Goal: Information Seeking & Learning: Compare options

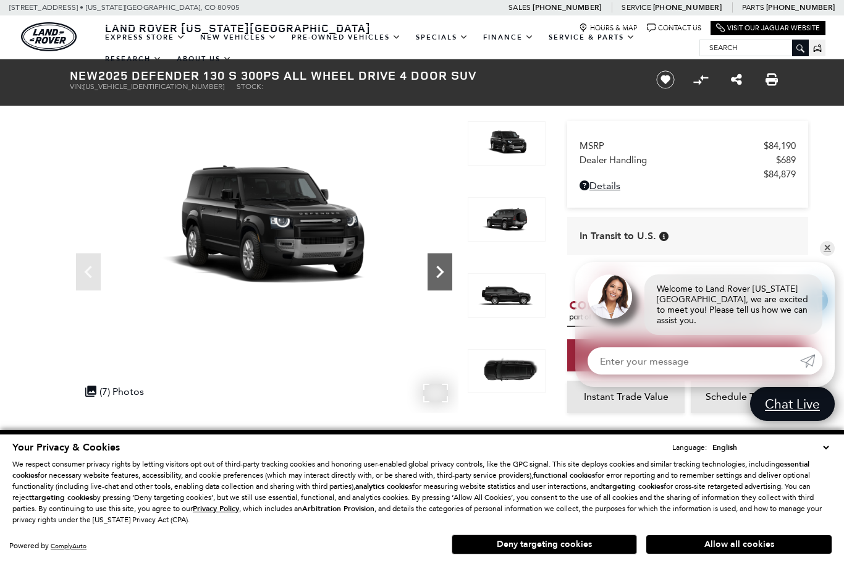
click at [442, 272] on icon "Next" at bounding box center [439, 272] width 7 height 12
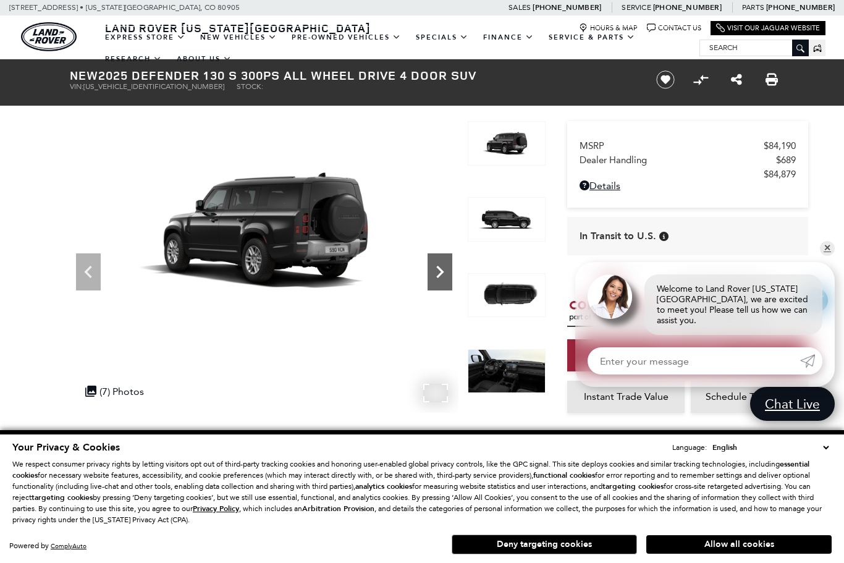
click at [445, 275] on icon "Next" at bounding box center [439, 271] width 25 height 25
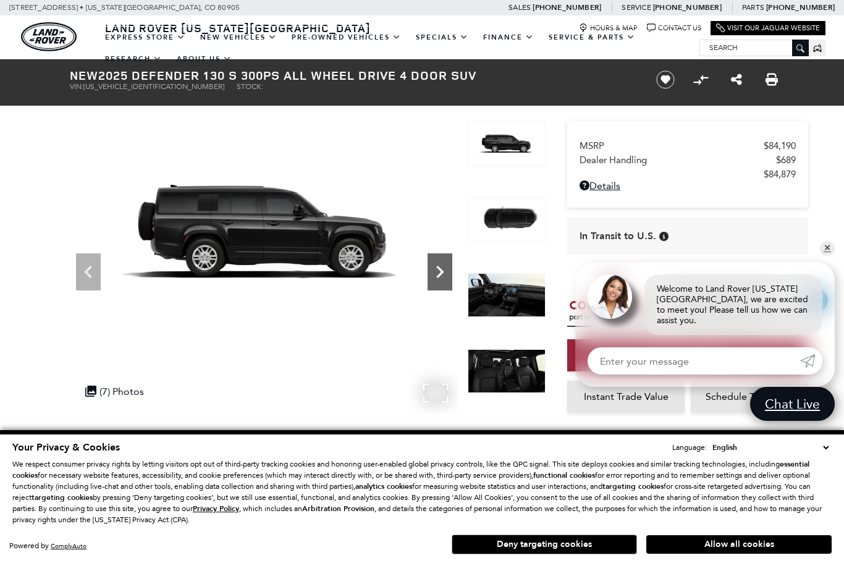
click at [447, 276] on icon "Next" at bounding box center [439, 271] width 25 height 25
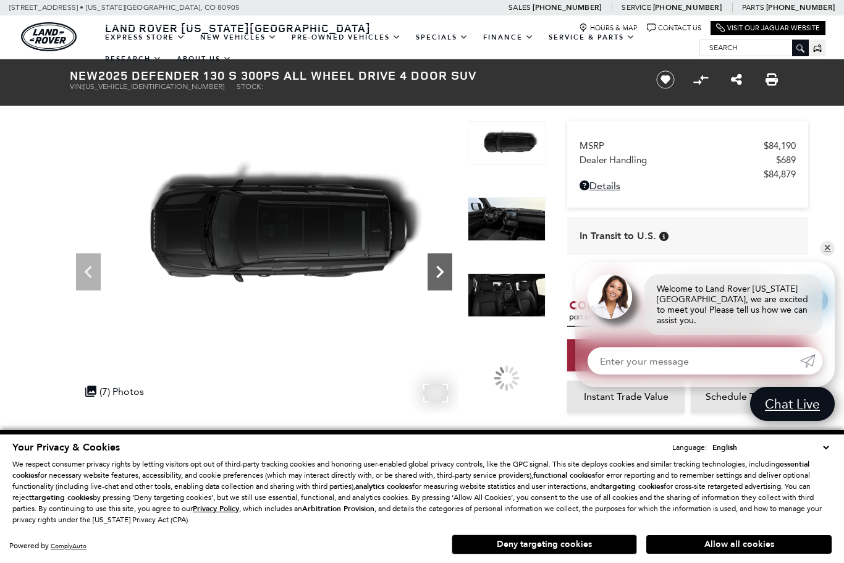
click at [448, 277] on icon "Next" at bounding box center [439, 271] width 25 height 25
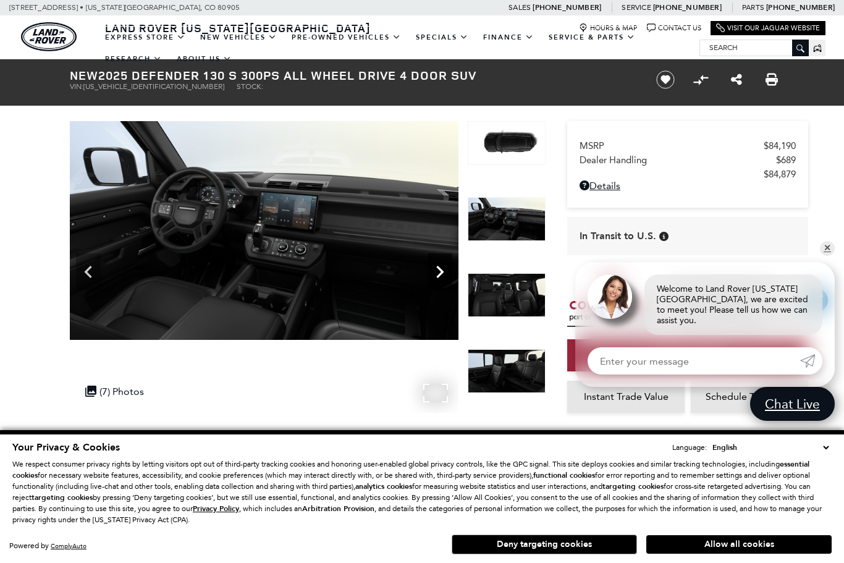
click at [450, 279] on icon "Next" at bounding box center [439, 271] width 25 height 25
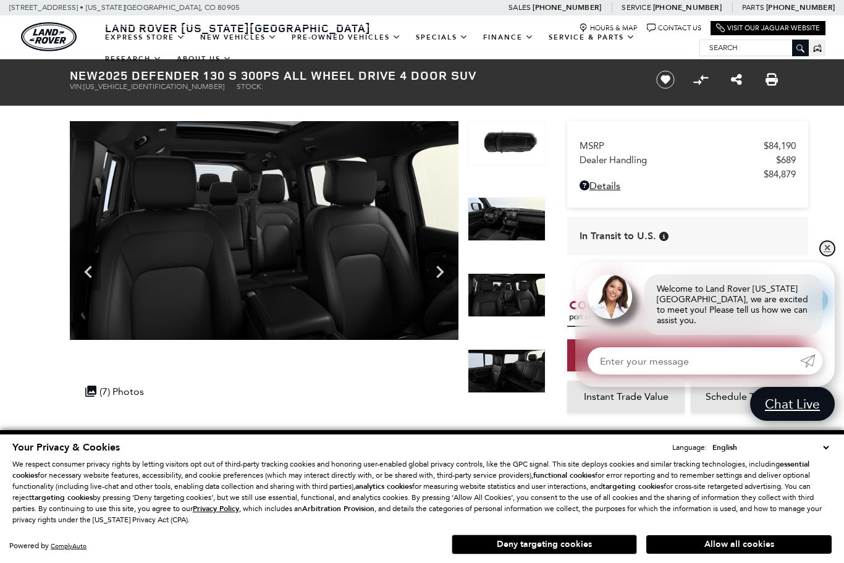
click at [828, 252] on link "✕" at bounding box center [827, 248] width 15 height 15
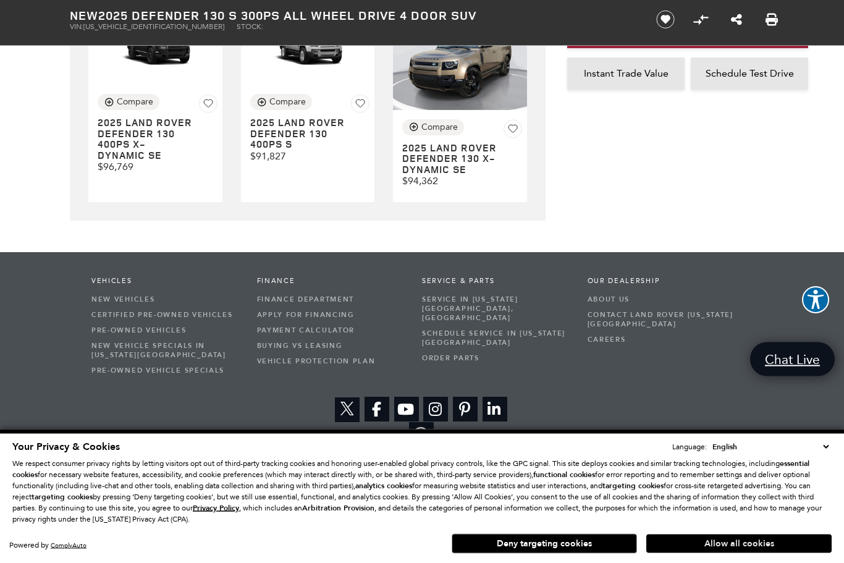
scroll to position [3501, 0]
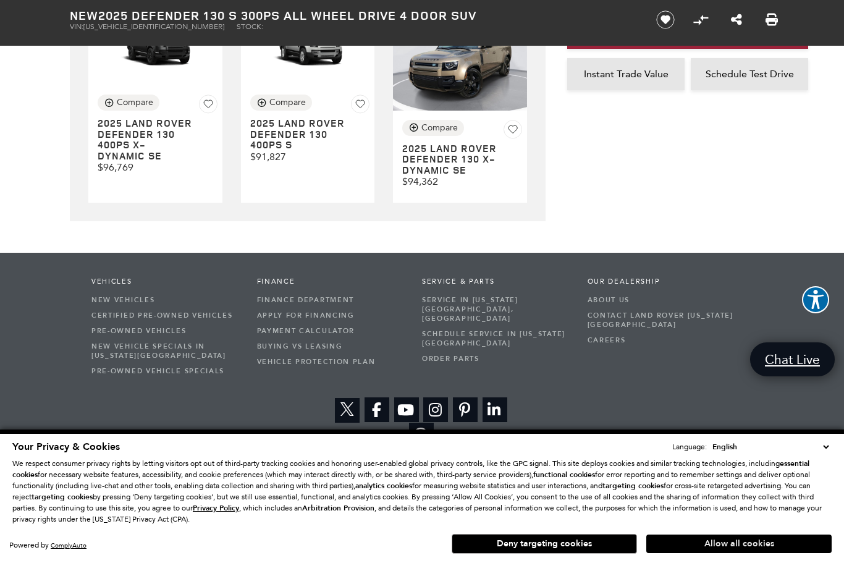
click at [717, 553] on button "Allow all cookies" at bounding box center [738, 544] width 185 height 19
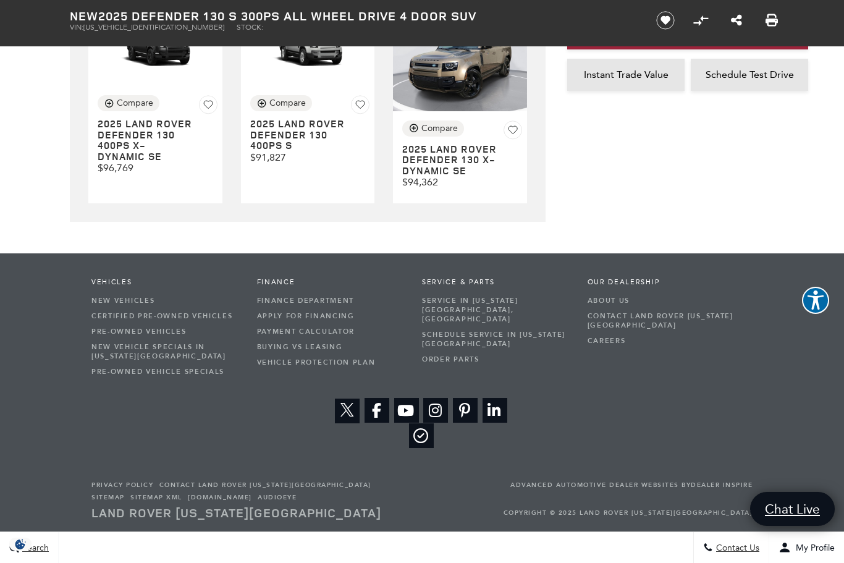
scroll to position [3407, 0]
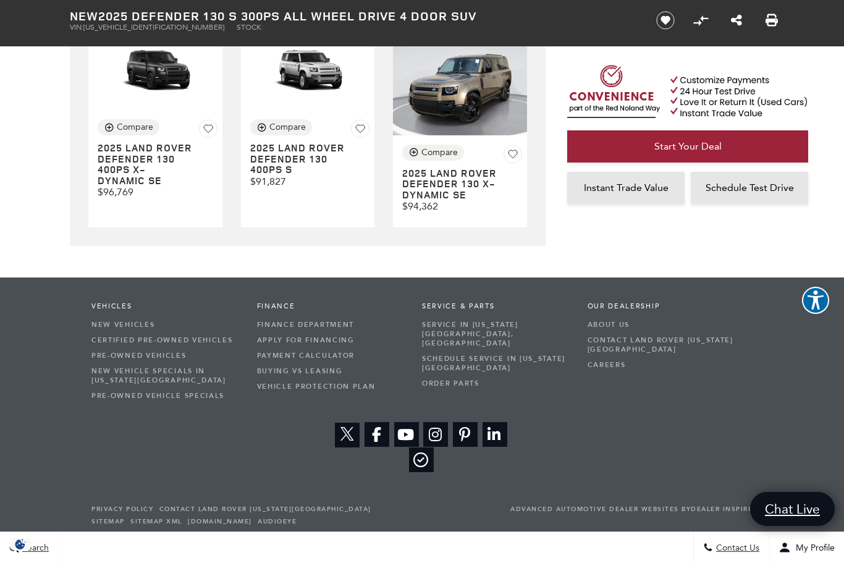
click at [313, 175] on h3 "2025 LAND ROVER Defender 130 400PS S" at bounding box center [298, 159] width 96 height 33
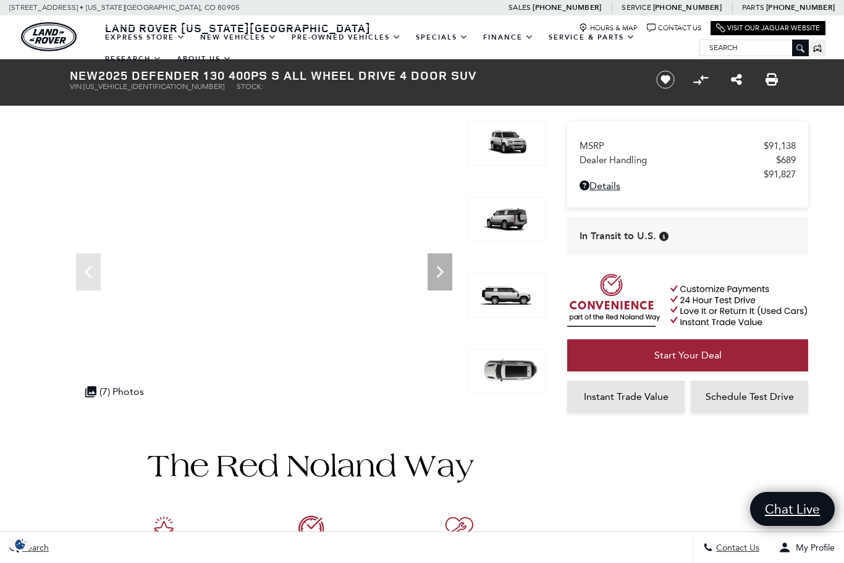
click at [536, 219] on img at bounding box center [507, 219] width 78 height 44
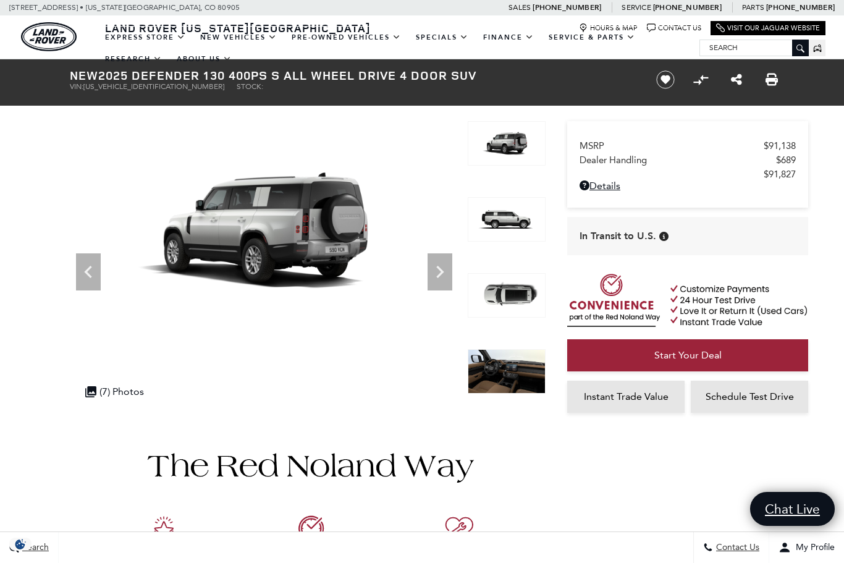
click at [511, 224] on img at bounding box center [507, 219] width 78 height 44
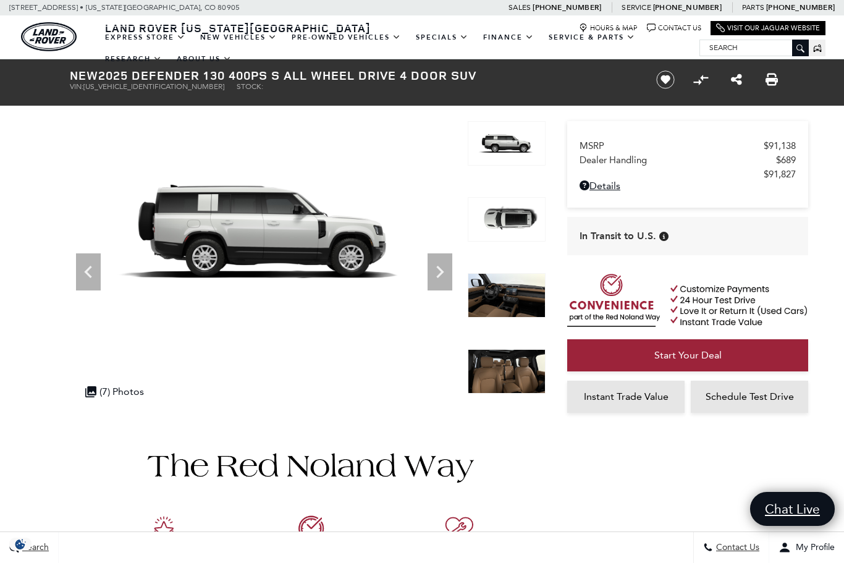
click at [514, 226] on img at bounding box center [507, 219] width 78 height 44
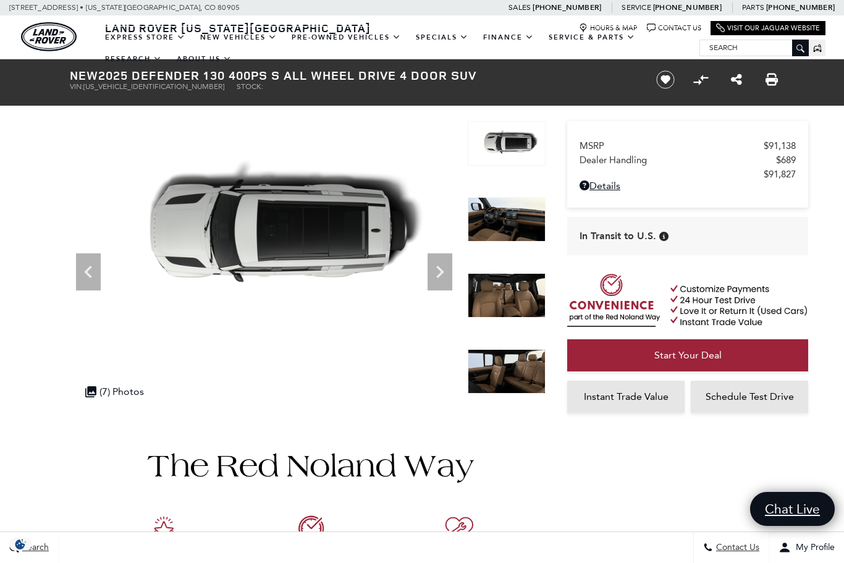
click at [525, 300] on img at bounding box center [507, 295] width 78 height 44
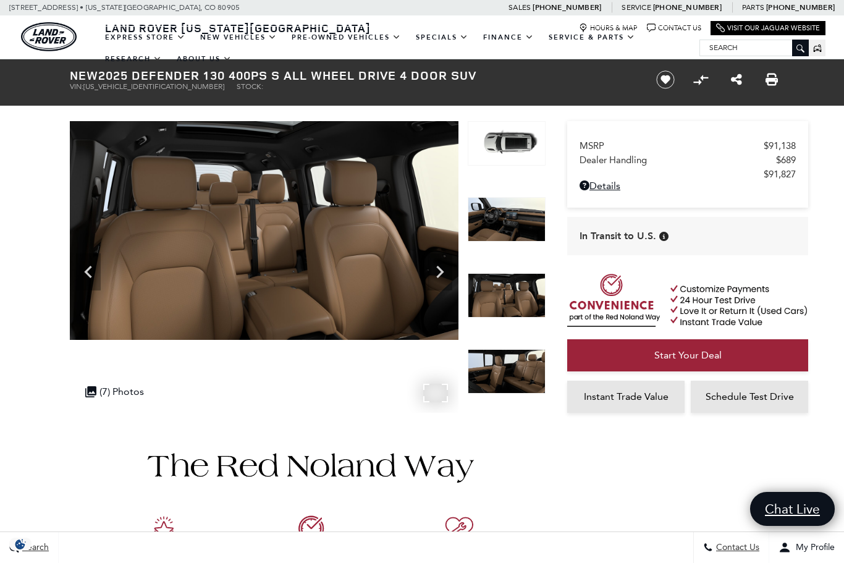
click at [440, 272] on icon "Next" at bounding box center [439, 271] width 25 height 25
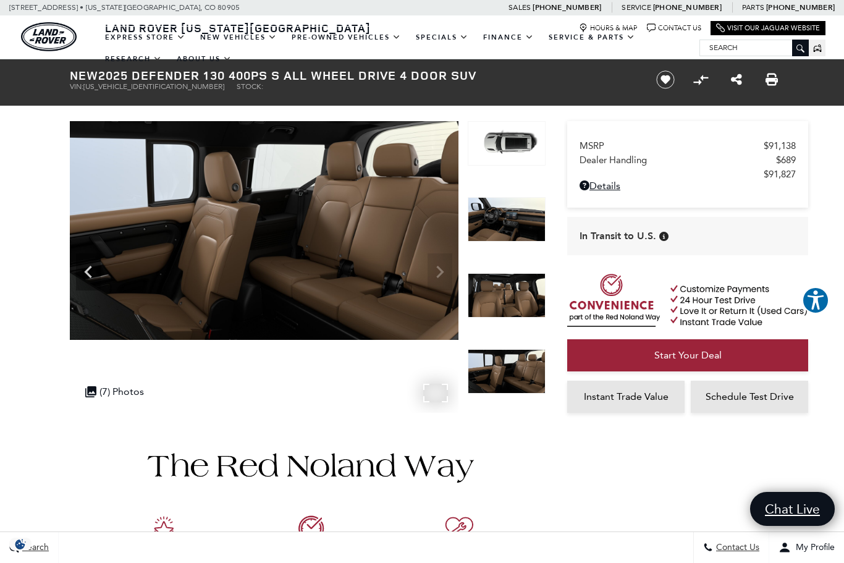
click at [440, 272] on img at bounding box center [264, 230] width 389 height 219
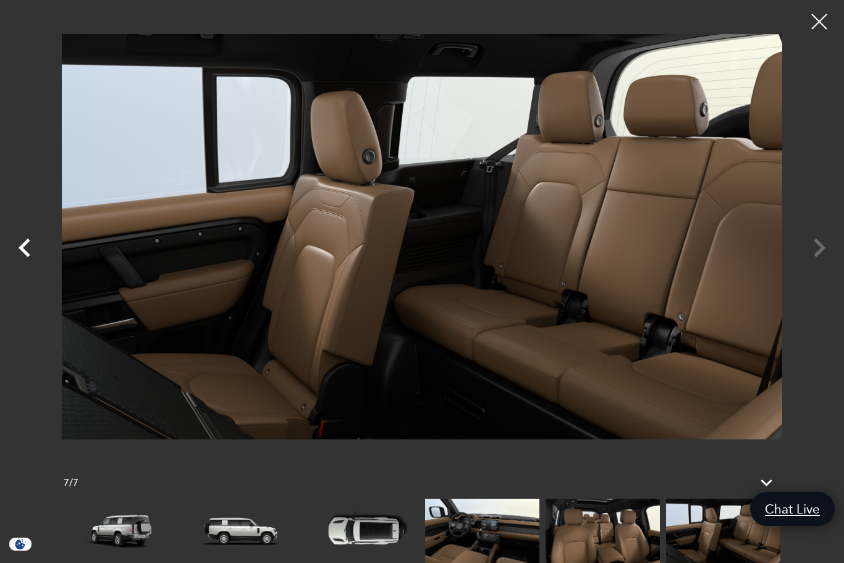
click at [20, 250] on icon "Previous" at bounding box center [25, 247] width 12 height 19
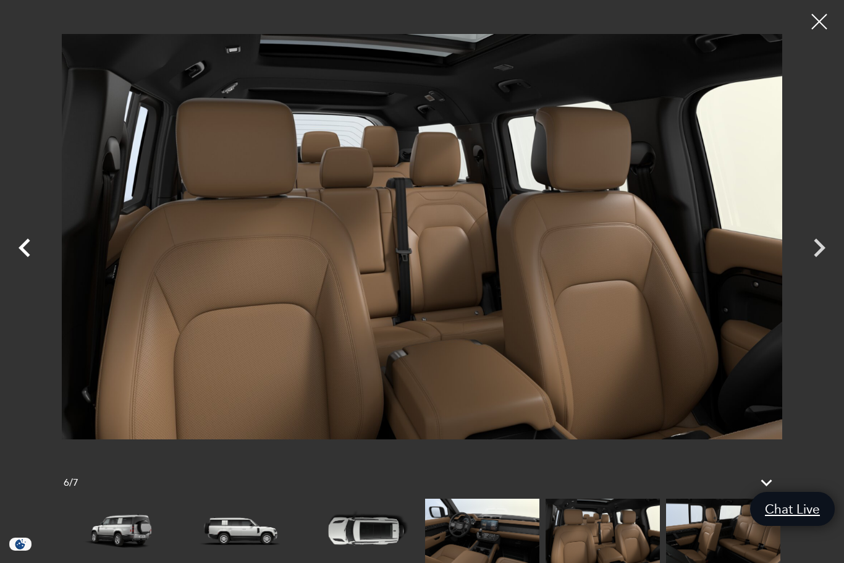
click at [20, 250] on icon "Previous" at bounding box center [25, 247] width 12 height 19
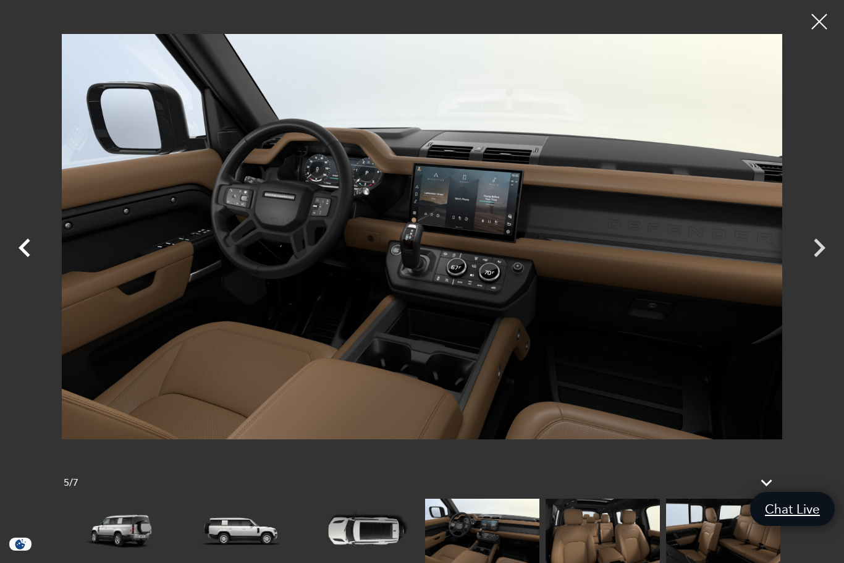
click at [20, 250] on icon "Previous" at bounding box center [25, 247] width 12 height 19
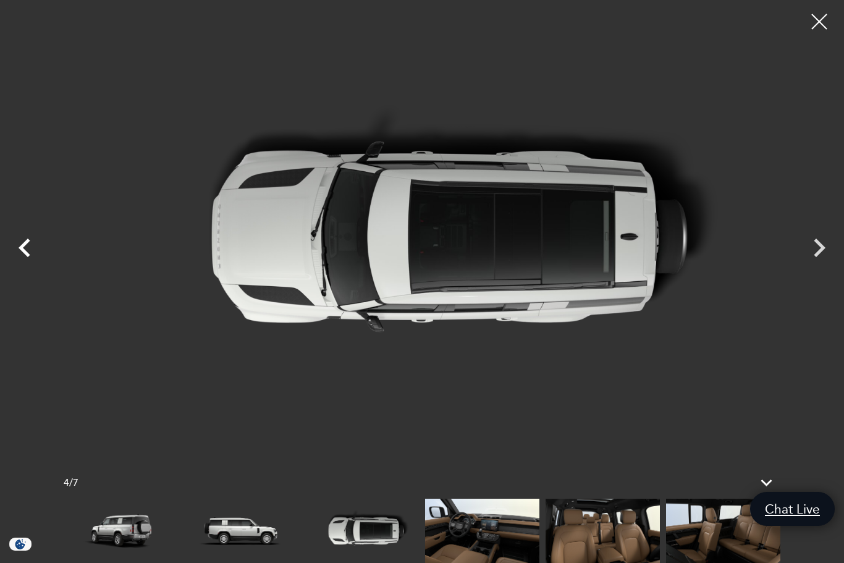
click at [20, 250] on icon "Previous" at bounding box center [25, 247] width 12 height 19
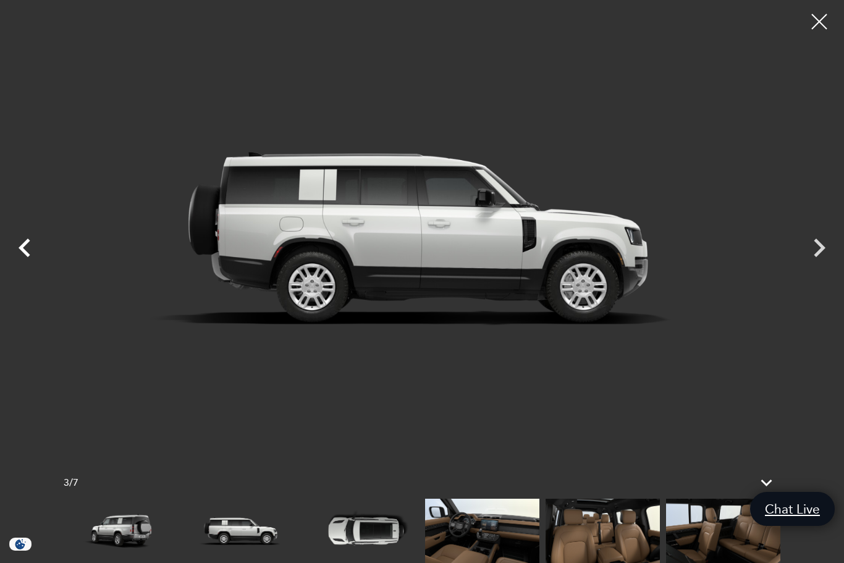
click at [20, 250] on icon "Previous" at bounding box center [24, 247] width 37 height 37
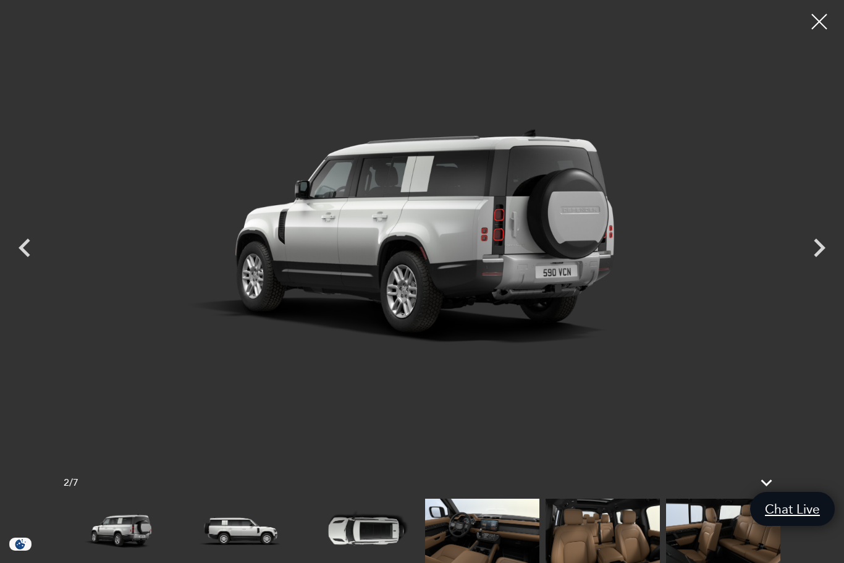
click at [20, 251] on icon "Previous" at bounding box center [24, 247] width 37 height 37
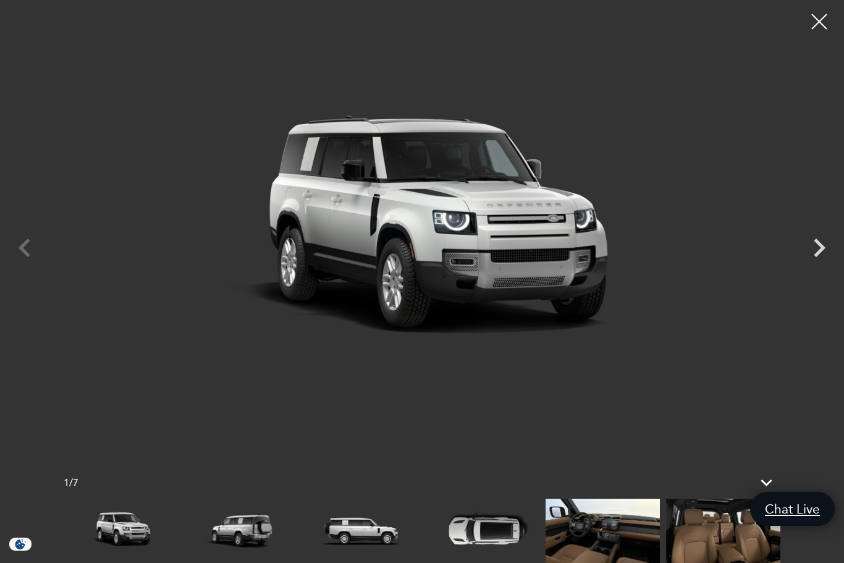
click at [20, 251] on div at bounding box center [422, 236] width 844 height 455
click at [141, 529] on img at bounding box center [121, 530] width 114 height 64
click at [824, 22] on div at bounding box center [819, 22] width 33 height 33
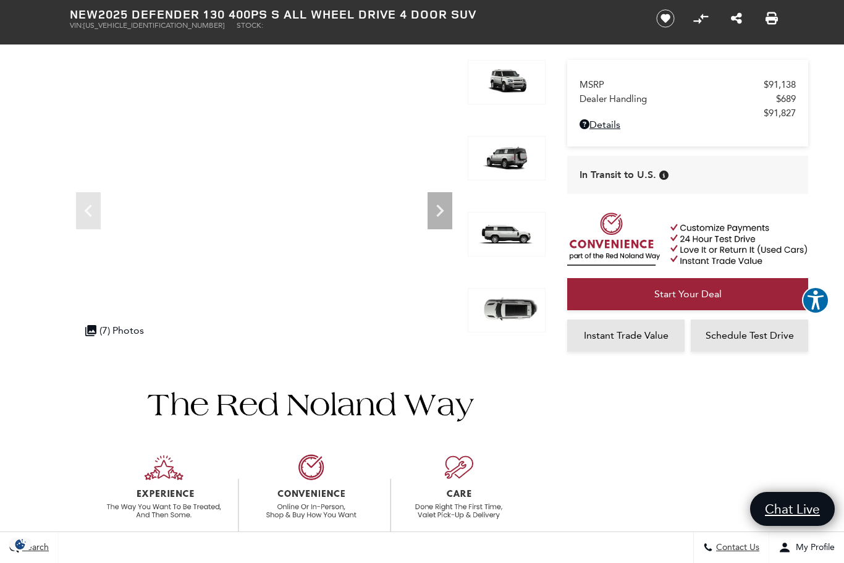
scroll to position [50, 0]
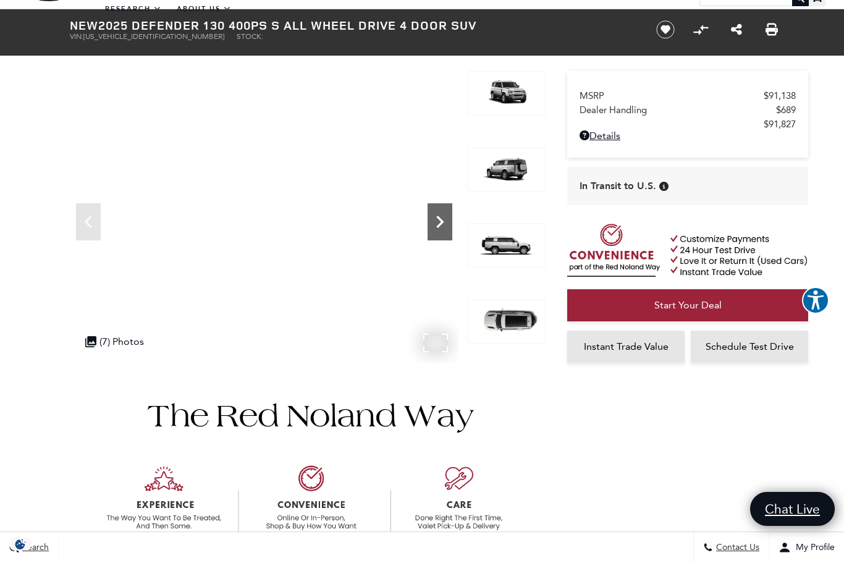
click at [435, 221] on icon "Next" at bounding box center [439, 221] width 25 height 25
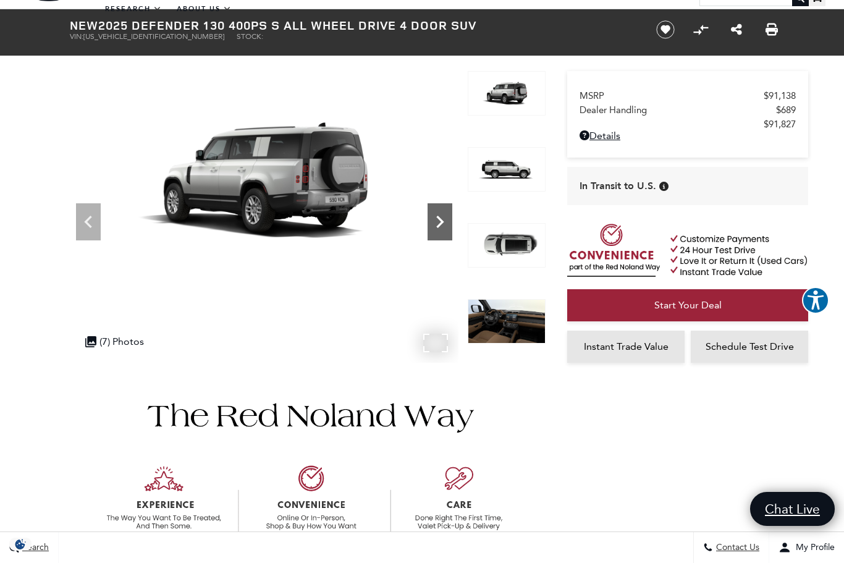
click at [444, 229] on icon "Next" at bounding box center [439, 221] width 25 height 25
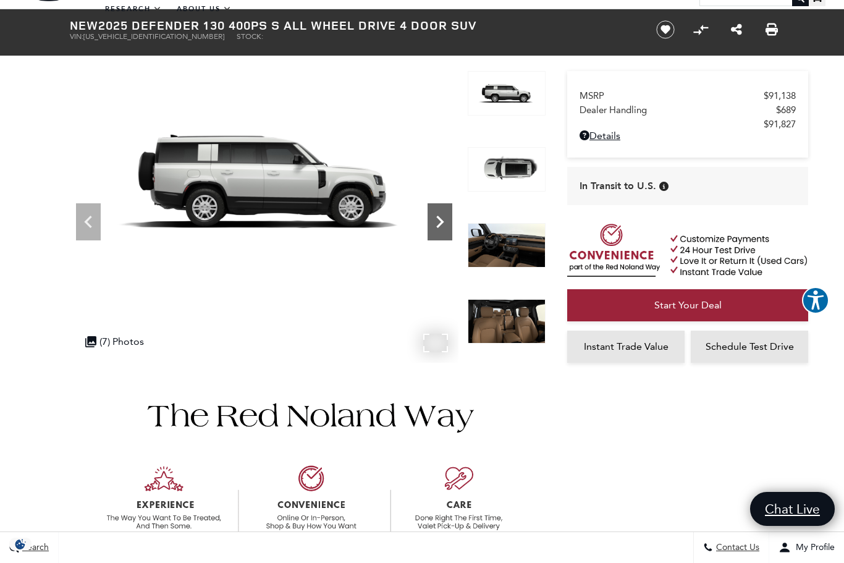
click at [444, 229] on icon "Next" at bounding box center [439, 221] width 25 height 25
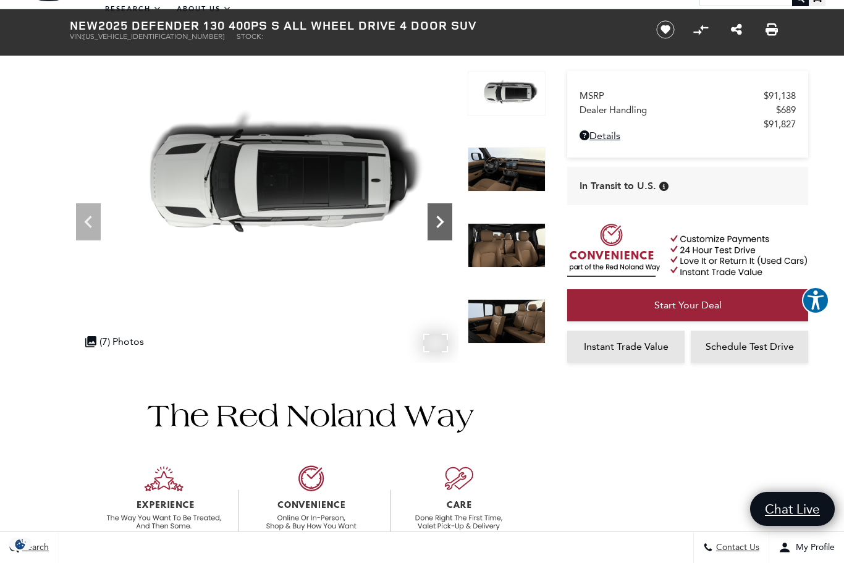
click at [444, 229] on icon "Next" at bounding box center [439, 221] width 25 height 25
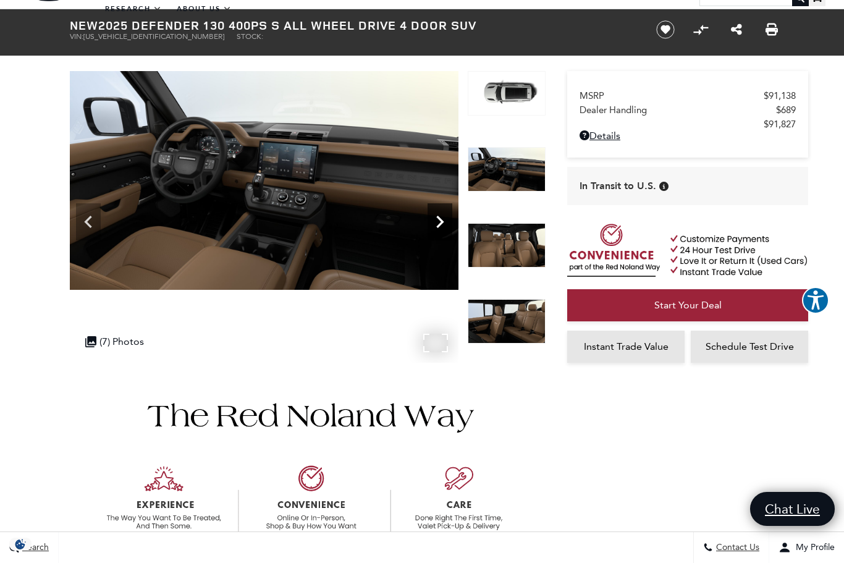
click at [444, 231] on icon "Next" at bounding box center [439, 221] width 25 height 25
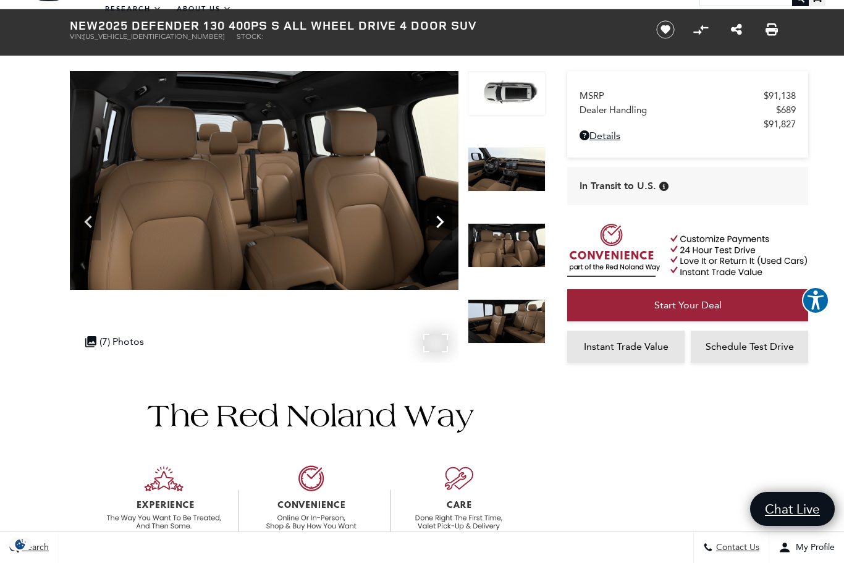
click at [444, 231] on icon "Next" at bounding box center [439, 221] width 25 height 25
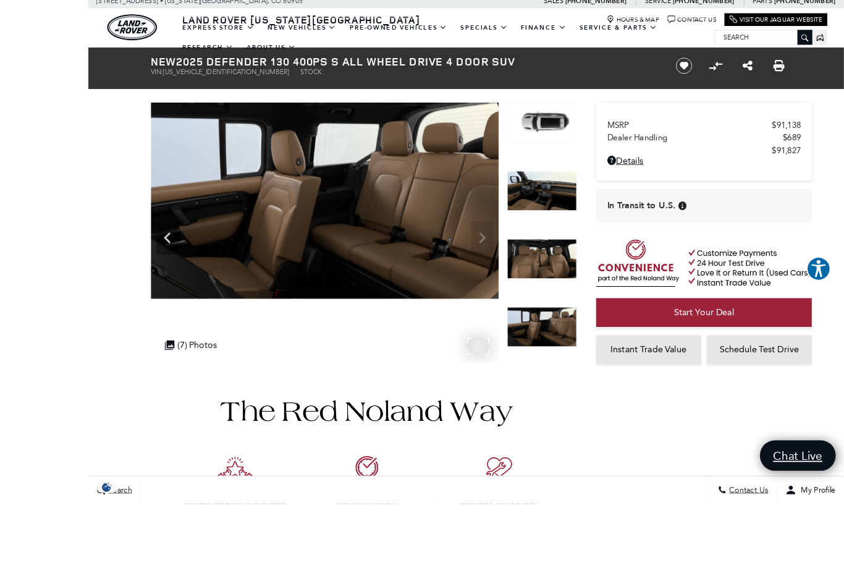
scroll to position [59, 0]
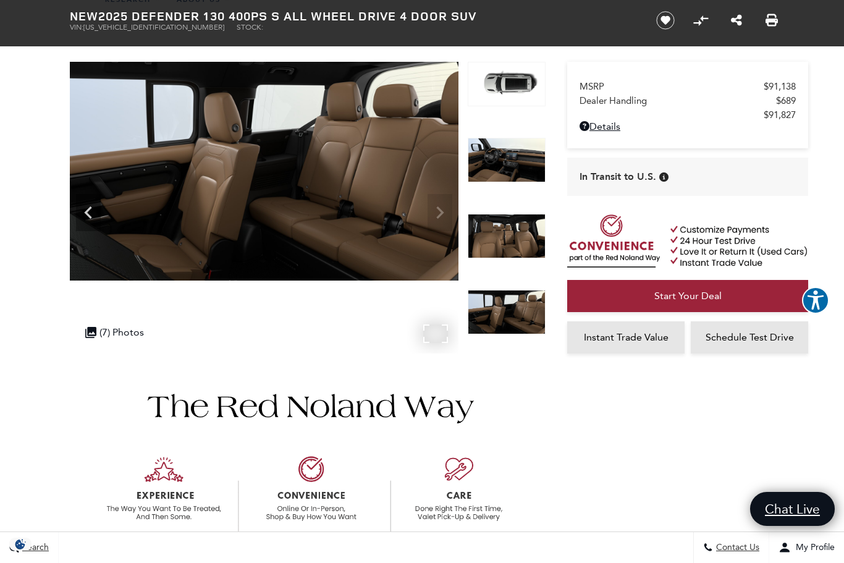
click at [445, 211] on img at bounding box center [264, 171] width 389 height 219
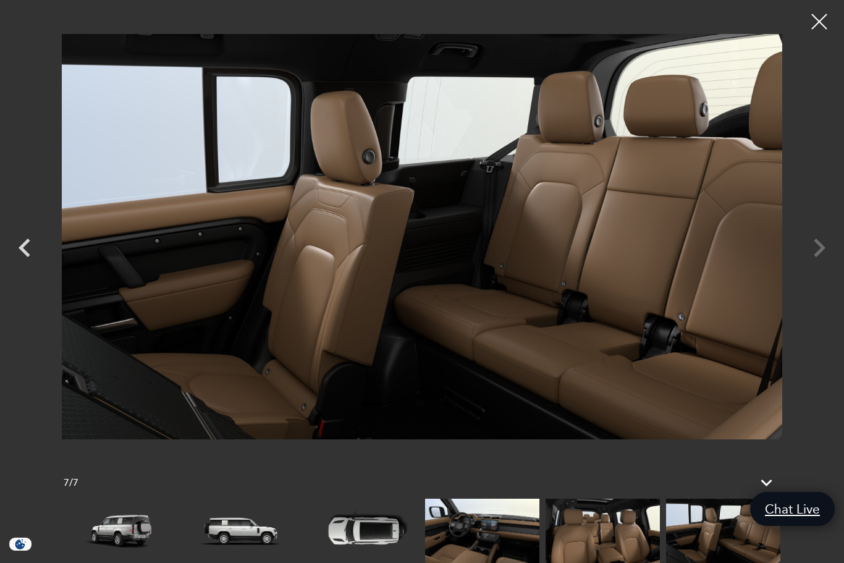
click at [820, 268] on div at bounding box center [422, 236] width 844 height 455
click at [809, 22] on div at bounding box center [819, 22] width 33 height 33
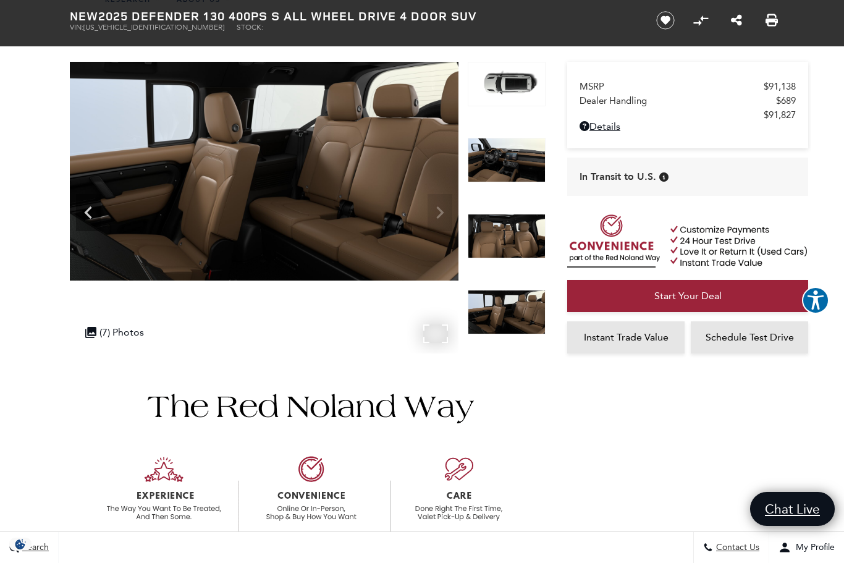
click at [437, 216] on img at bounding box center [264, 171] width 389 height 219
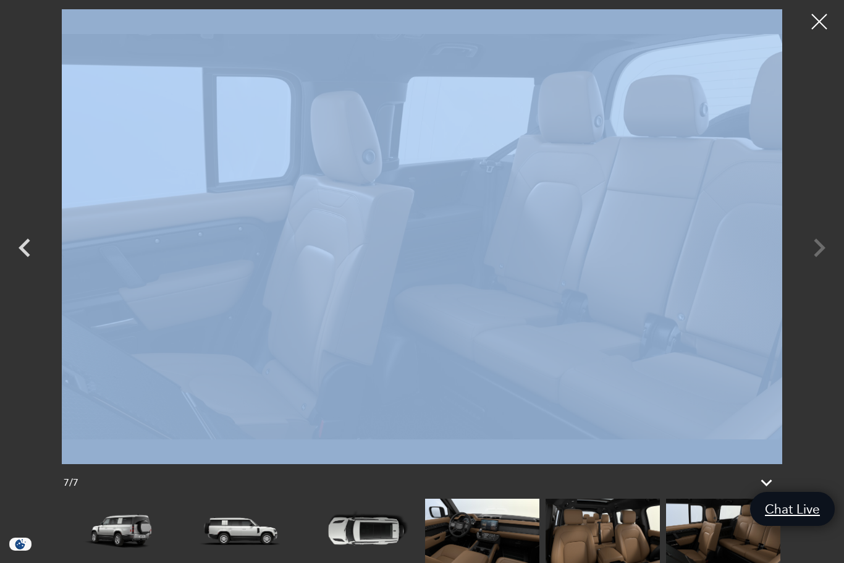
click at [437, 216] on img at bounding box center [422, 236] width 720 height 455
click at [820, 112] on div at bounding box center [422, 236] width 844 height 455
click at [811, 270] on div at bounding box center [422, 236] width 844 height 455
click at [820, 422] on div at bounding box center [422, 236] width 844 height 455
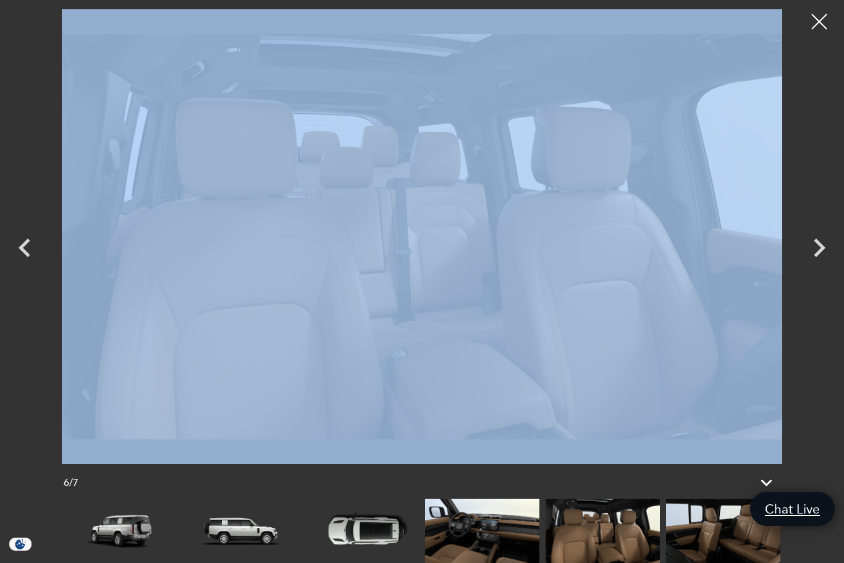
click at [127, 321] on img at bounding box center [422, 236] width 720 height 455
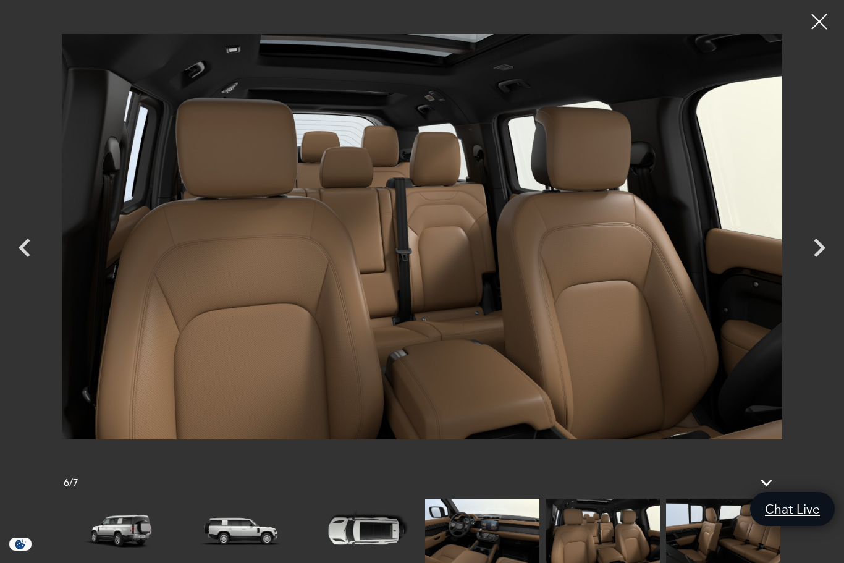
click at [818, 247] on icon "Next" at bounding box center [819, 247] width 37 height 37
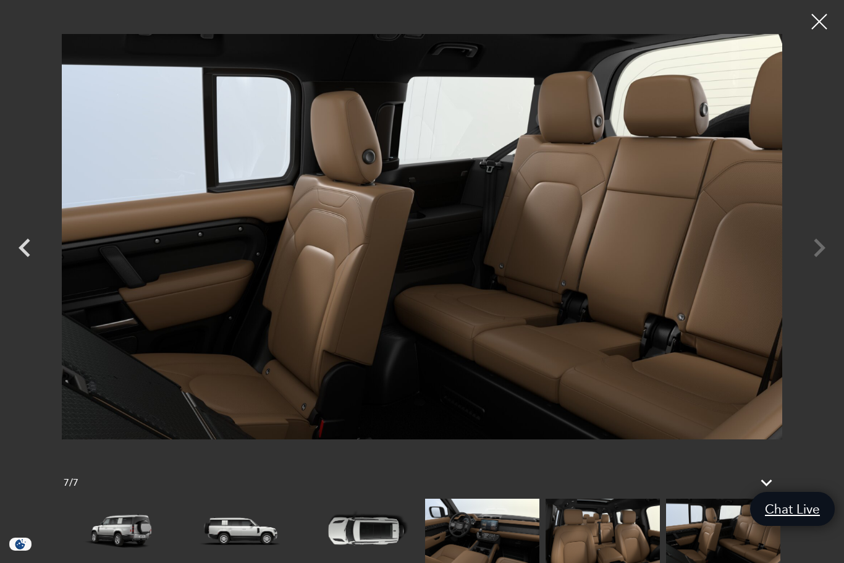
click at [818, 247] on div at bounding box center [422, 236] width 844 height 455
click at [823, 18] on div at bounding box center [819, 22] width 33 height 33
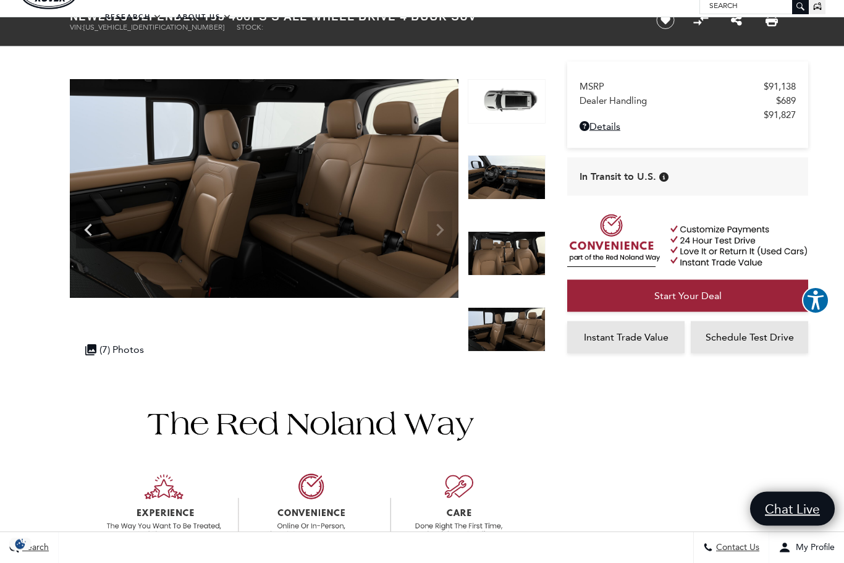
scroll to position [0, 0]
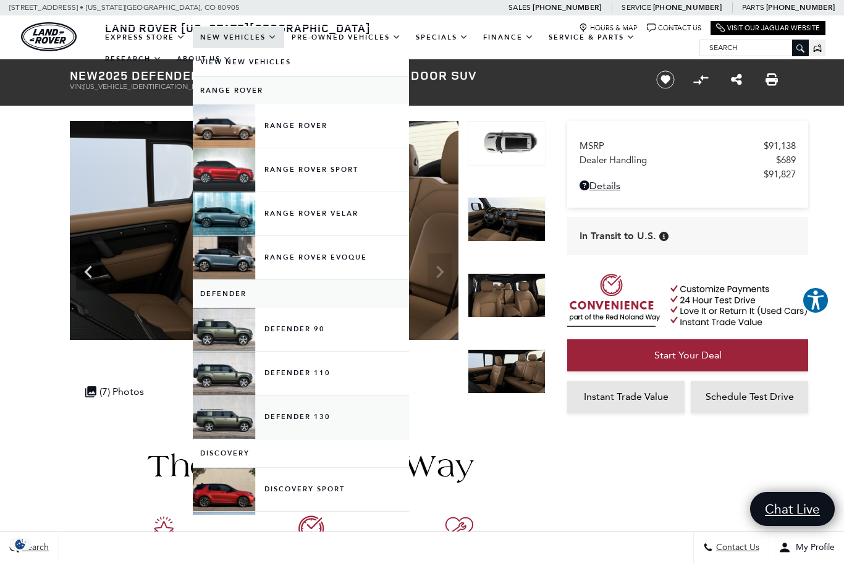
click at [322, 424] on link "Defender 130" at bounding box center [301, 416] width 216 height 43
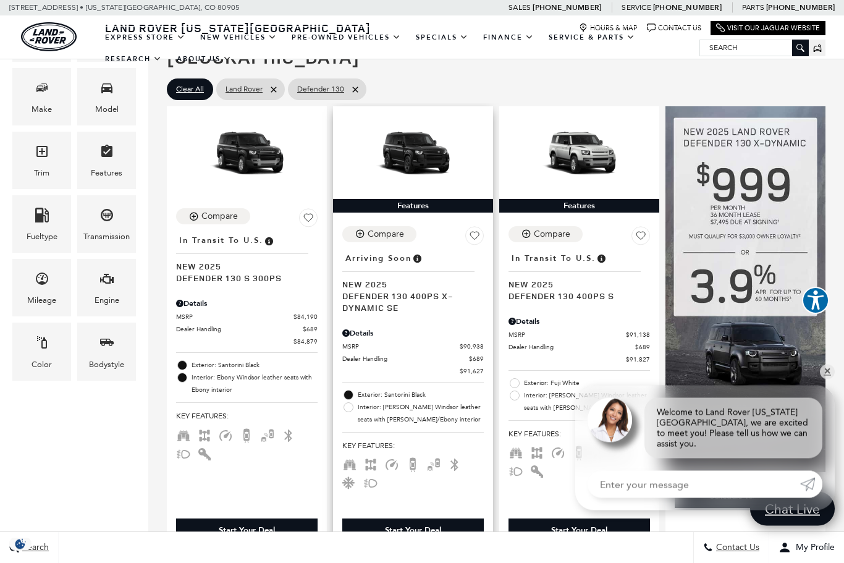
scroll to position [236, 0]
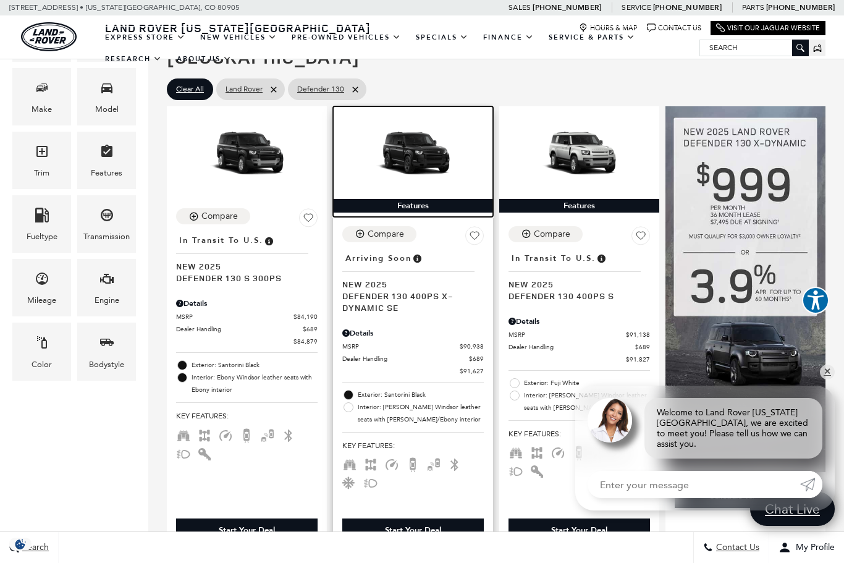
click at [414, 149] on img at bounding box center [412, 156] width 141 height 80
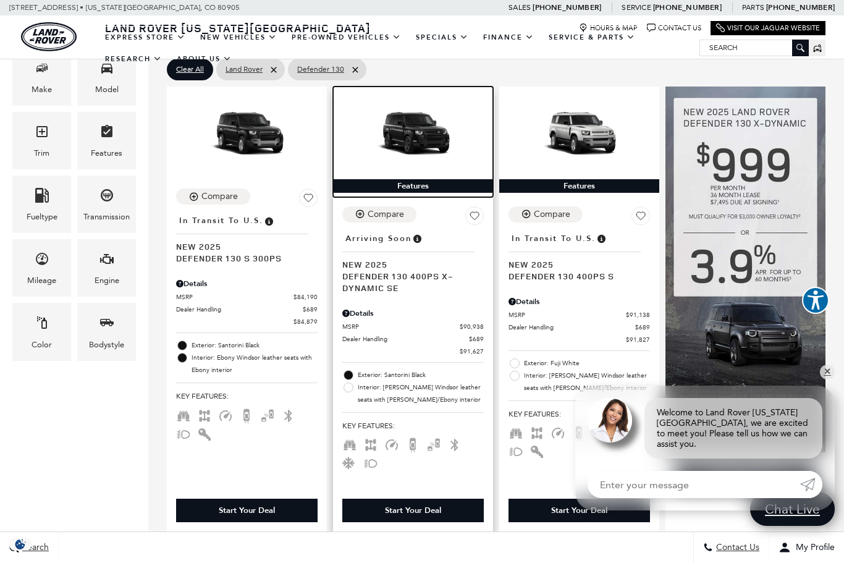
click at [427, 96] on img at bounding box center [412, 136] width 141 height 80
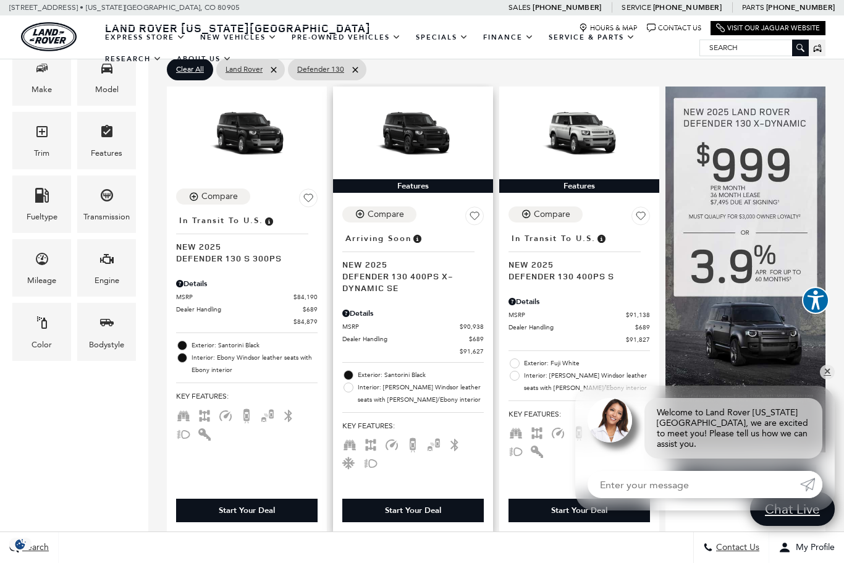
click at [408, 270] on span "Defender 130 400PS X-Dynamic SE" at bounding box center [408, 281] width 132 height 23
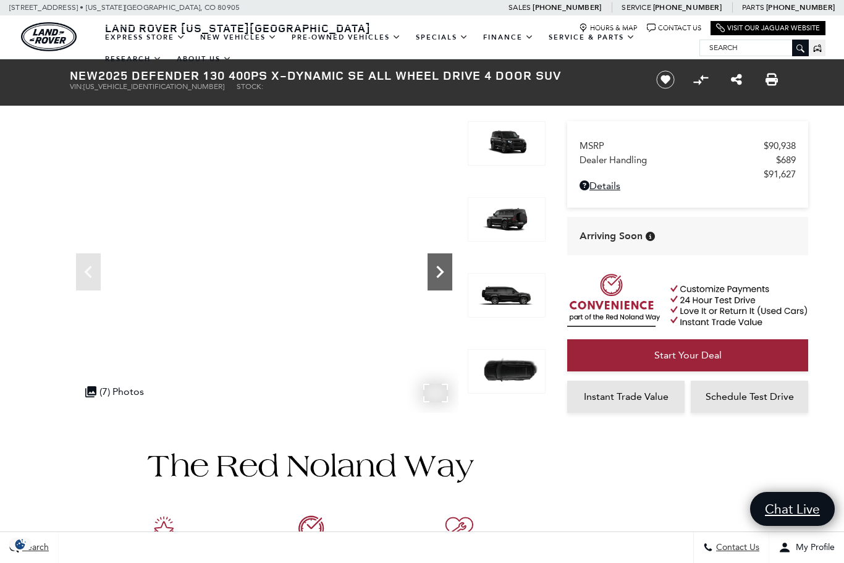
click at [443, 274] on icon "Next" at bounding box center [439, 271] width 25 height 25
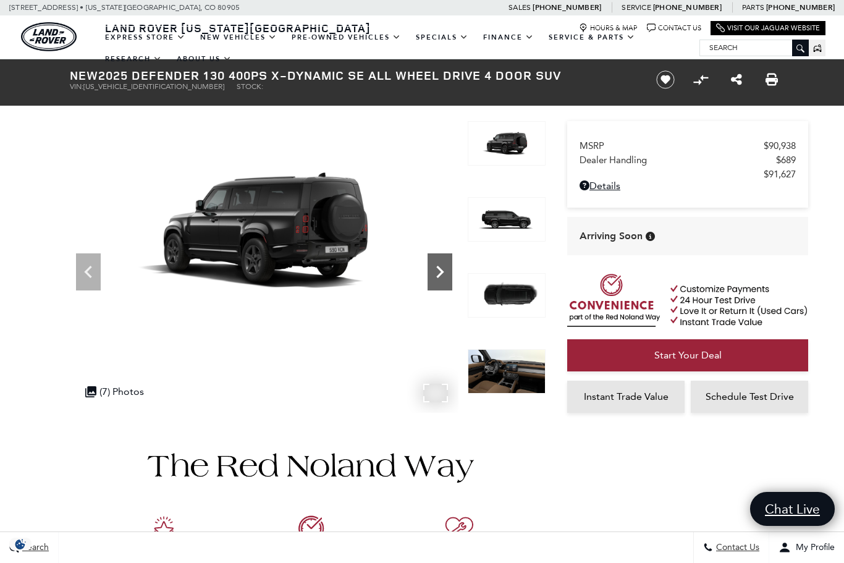
click at [445, 276] on icon "Next" at bounding box center [439, 271] width 25 height 25
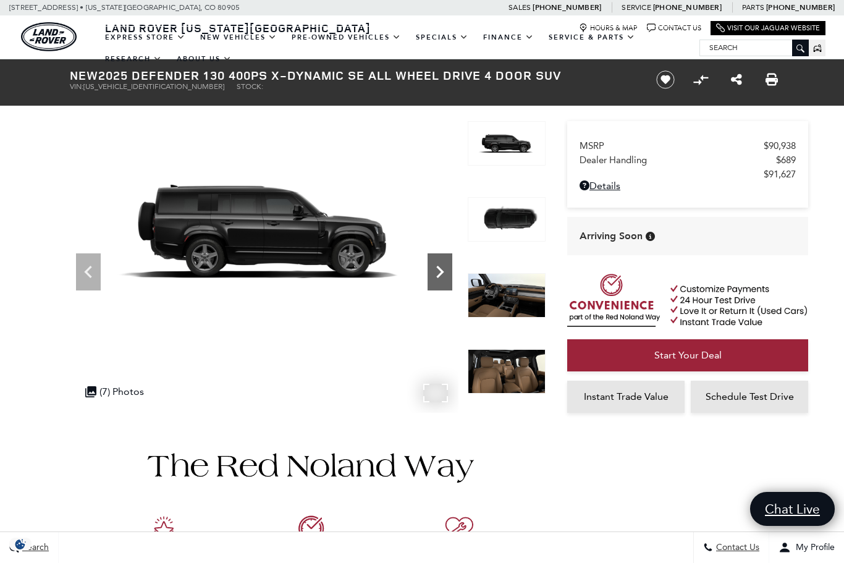
click at [446, 276] on icon "Next" at bounding box center [439, 271] width 25 height 25
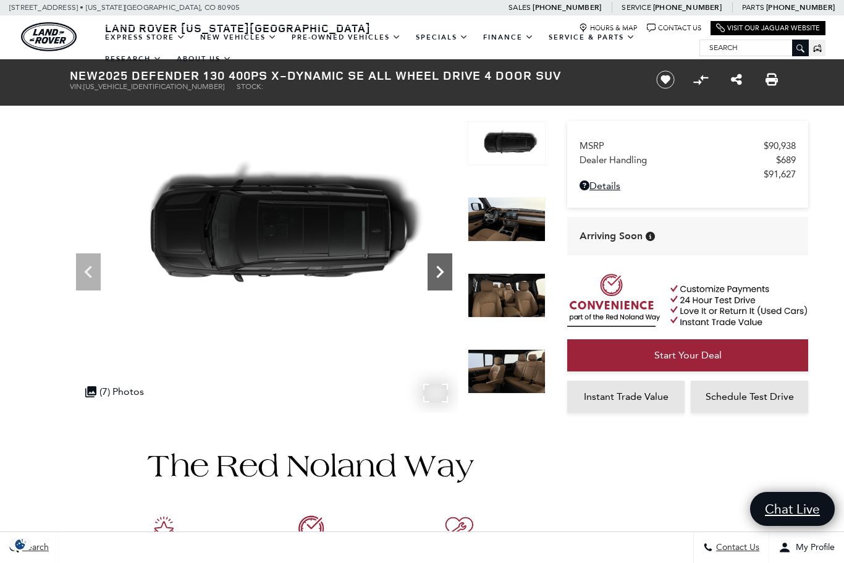
click at [447, 278] on icon "Next" at bounding box center [439, 271] width 25 height 25
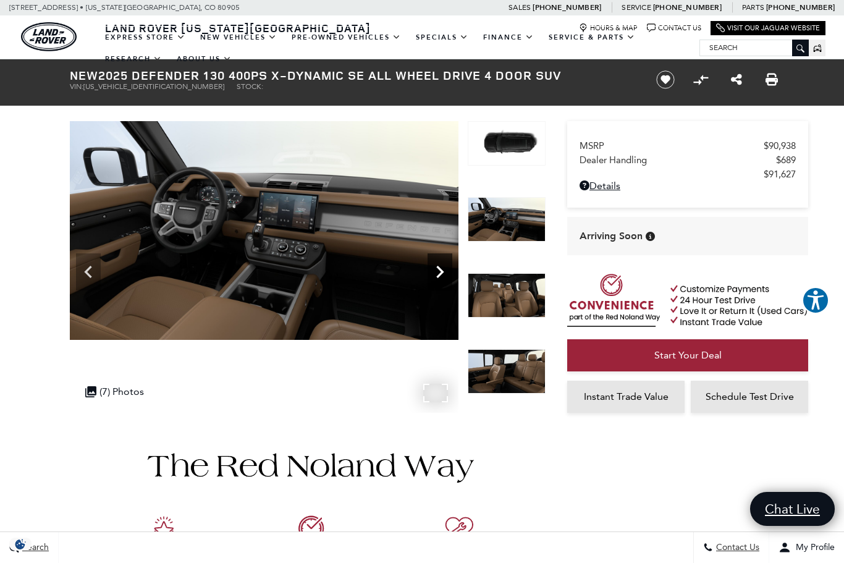
click at [449, 280] on icon "Next" at bounding box center [439, 271] width 25 height 25
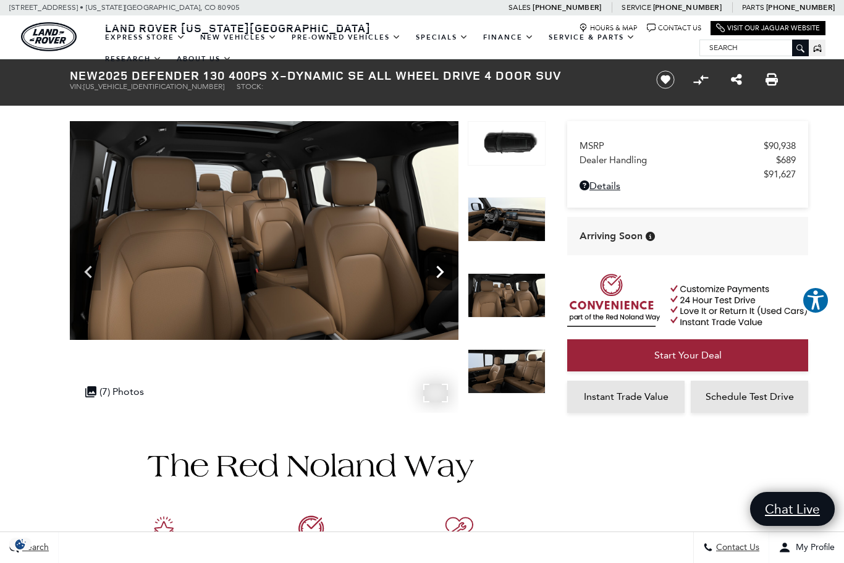
click at [450, 280] on icon "Next" at bounding box center [439, 271] width 25 height 25
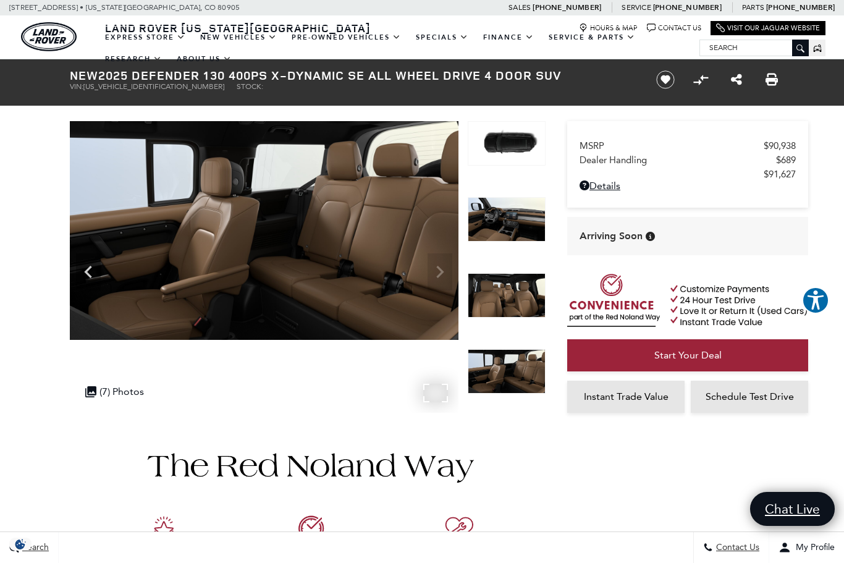
click at [450, 280] on img at bounding box center [264, 230] width 389 height 219
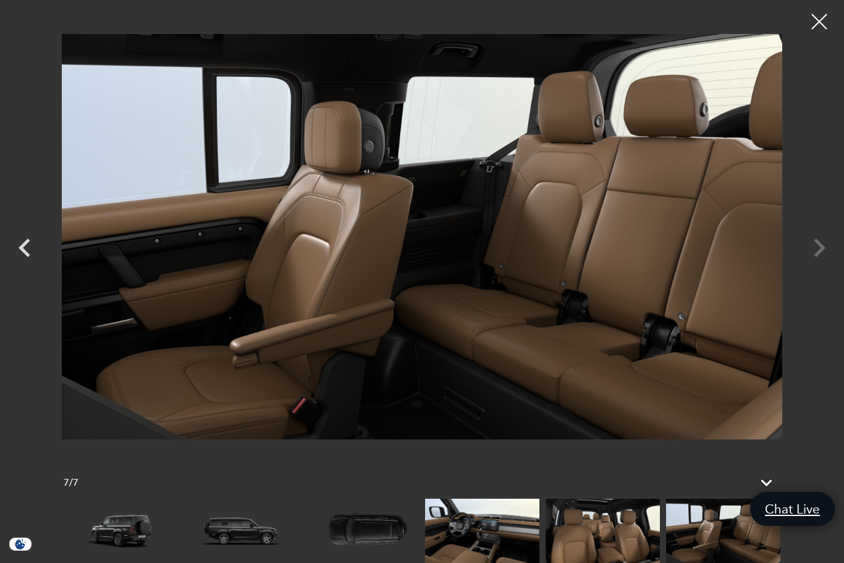
click at [819, 248] on div at bounding box center [422, 236] width 844 height 455
click at [820, 26] on div at bounding box center [819, 22] width 33 height 33
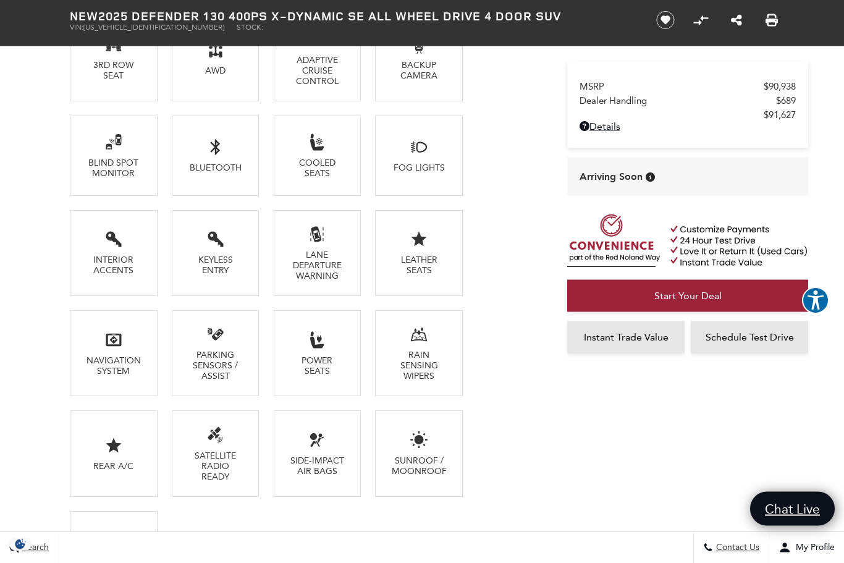
scroll to position [974, 0]
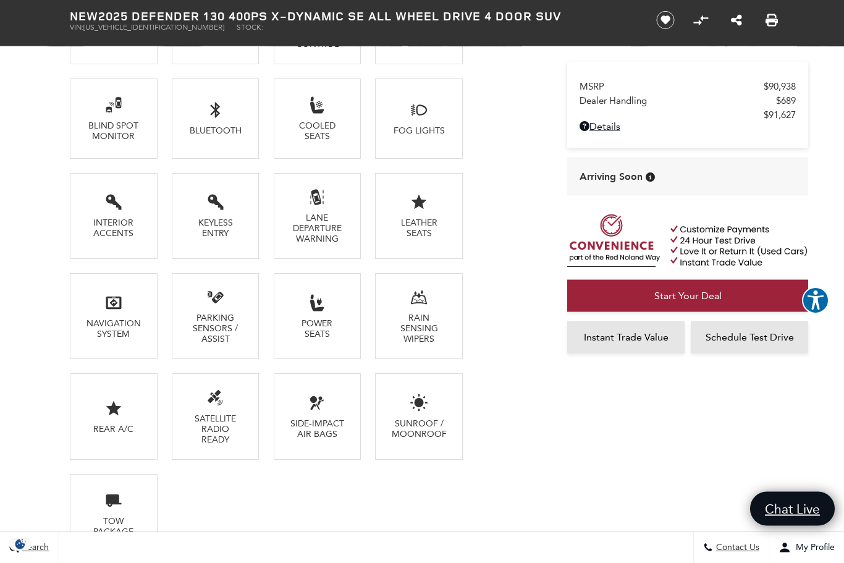
click at [333, 293] on li "Power Seats" at bounding box center [318, 317] width 88 height 86
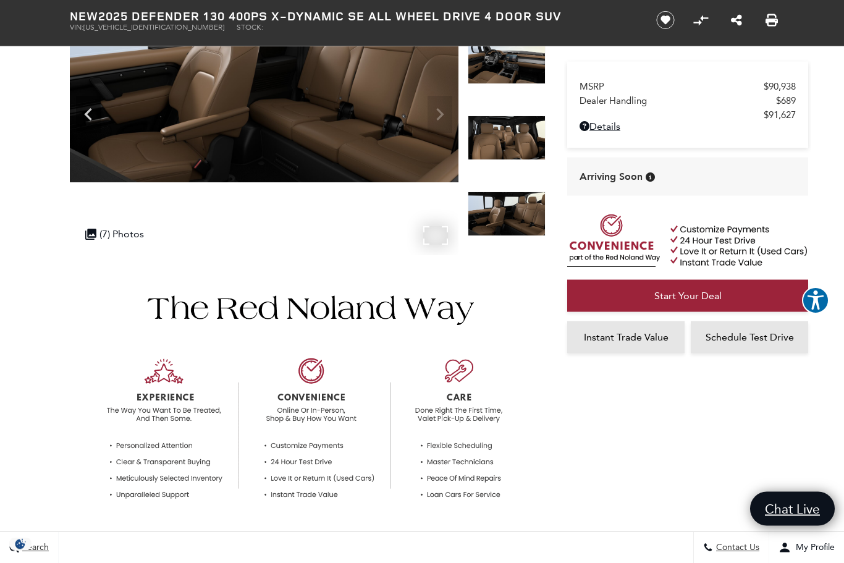
scroll to position [112, 0]
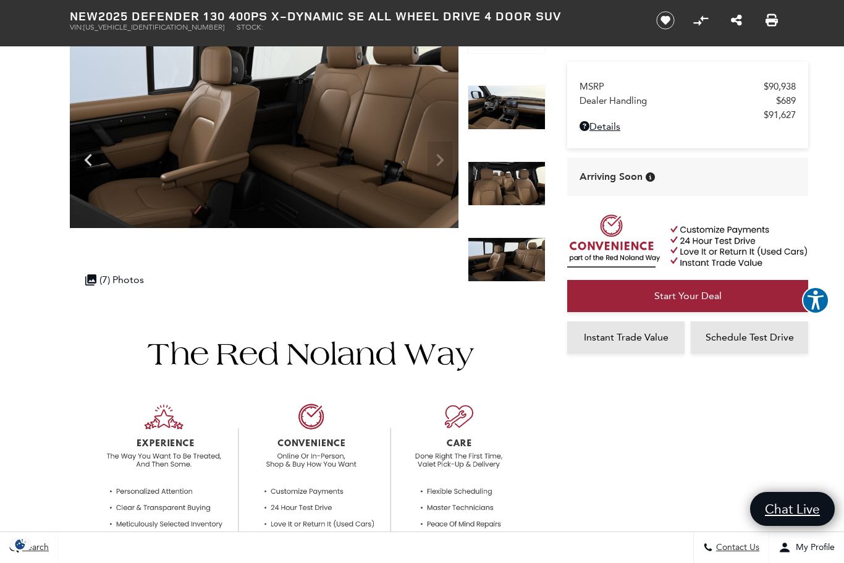
click at [516, 172] on img at bounding box center [507, 183] width 78 height 44
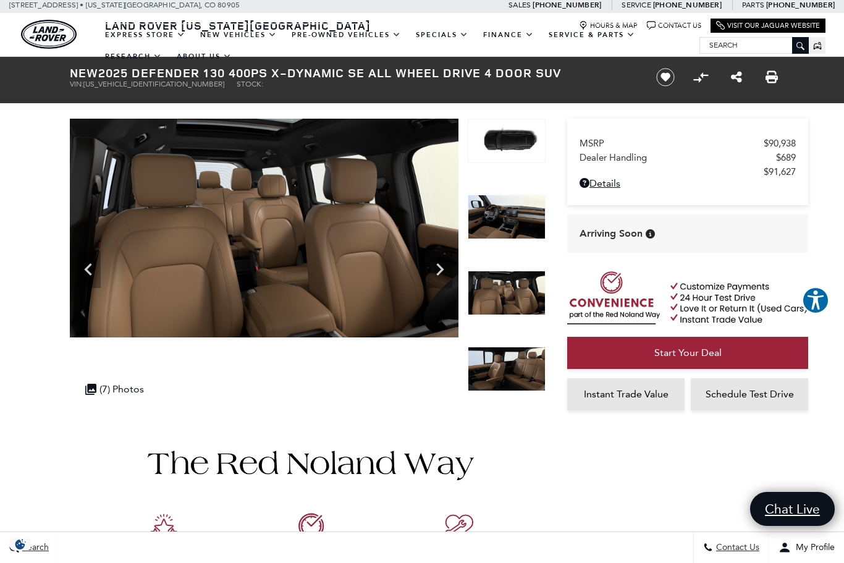
scroll to position [4, 0]
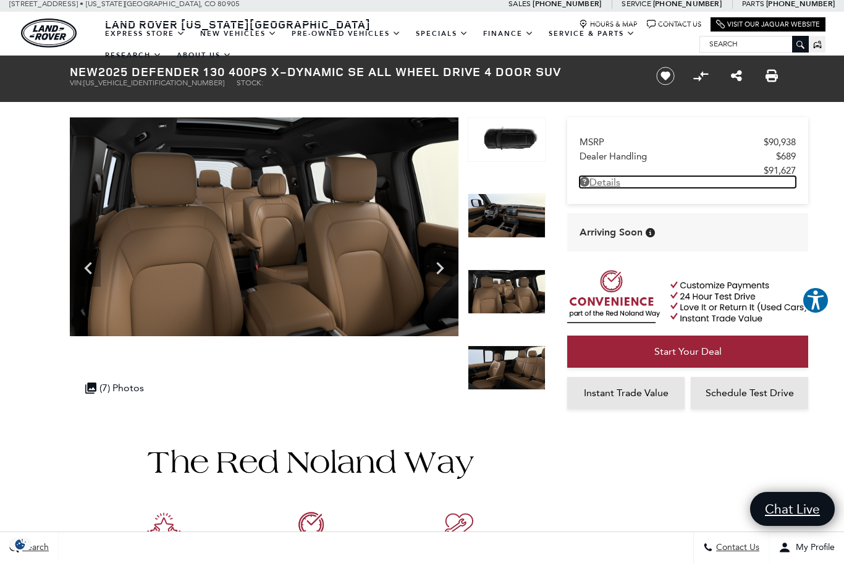
click at [621, 188] on link "Details New 2025 Defender 130 400PS X-Dynamic SE All Wheel Drive 4 Door SUV" at bounding box center [687, 182] width 216 height 12
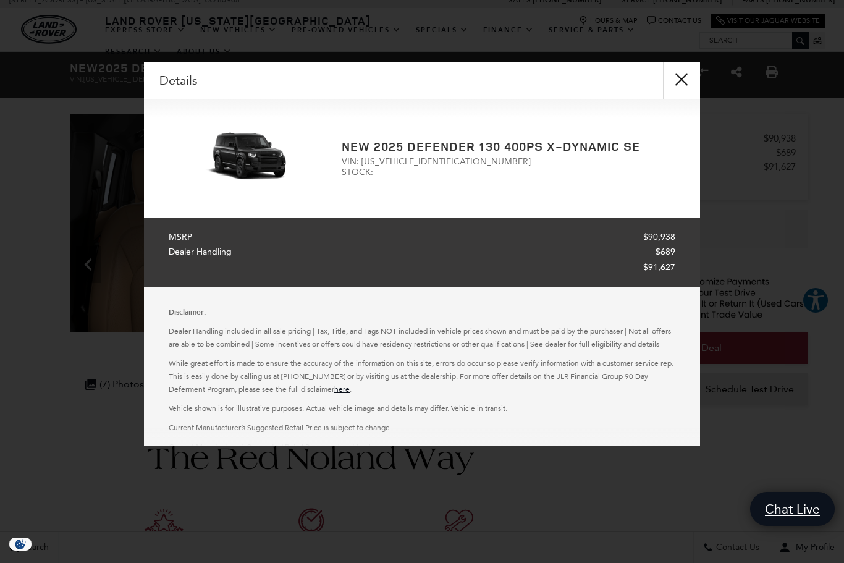
scroll to position [7, 0]
click at [682, 87] on button "close" at bounding box center [681, 80] width 37 height 37
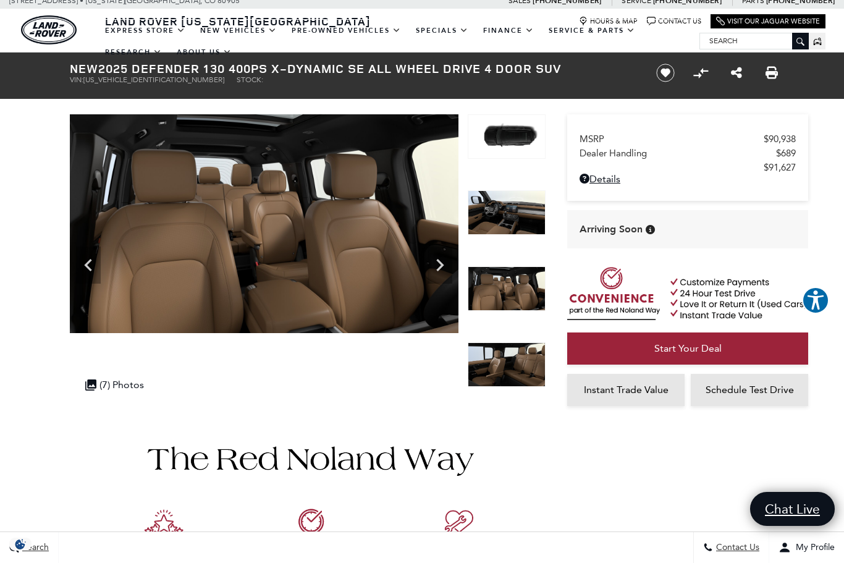
click at [678, 83] on button "Start Saving Vehicles Today! Interested in this vehicle? Create a profile and s…" at bounding box center [665, 73] width 27 height 20
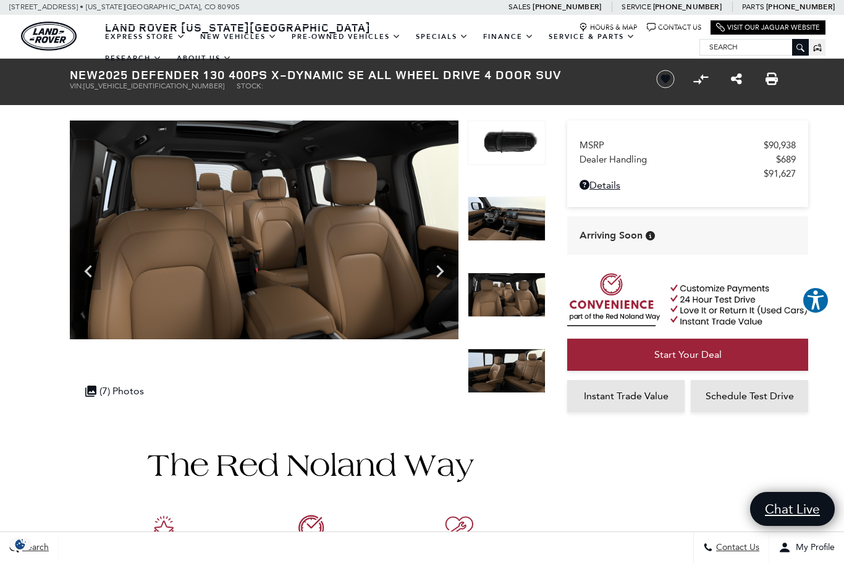
scroll to position [0, 0]
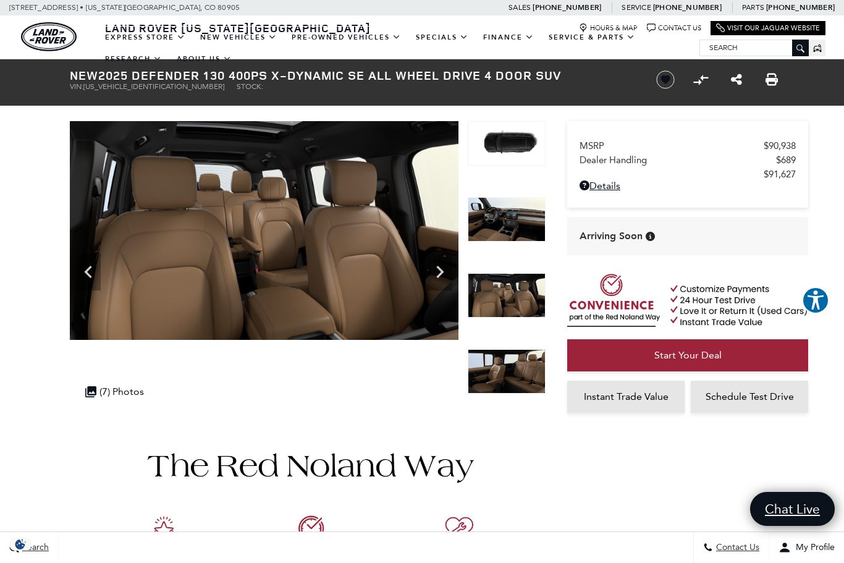
click at [498, 229] on img at bounding box center [507, 219] width 78 height 44
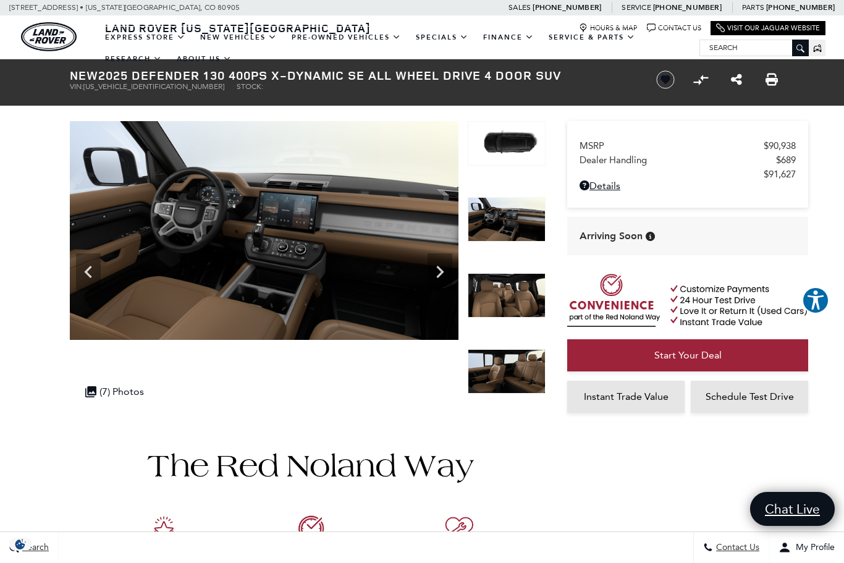
click at [515, 283] on img at bounding box center [507, 295] width 78 height 44
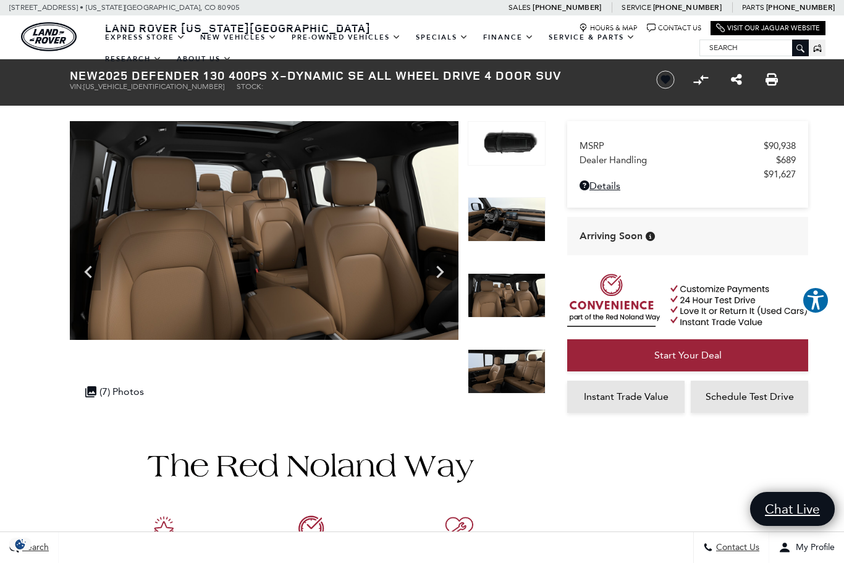
click at [521, 364] on img at bounding box center [507, 371] width 78 height 44
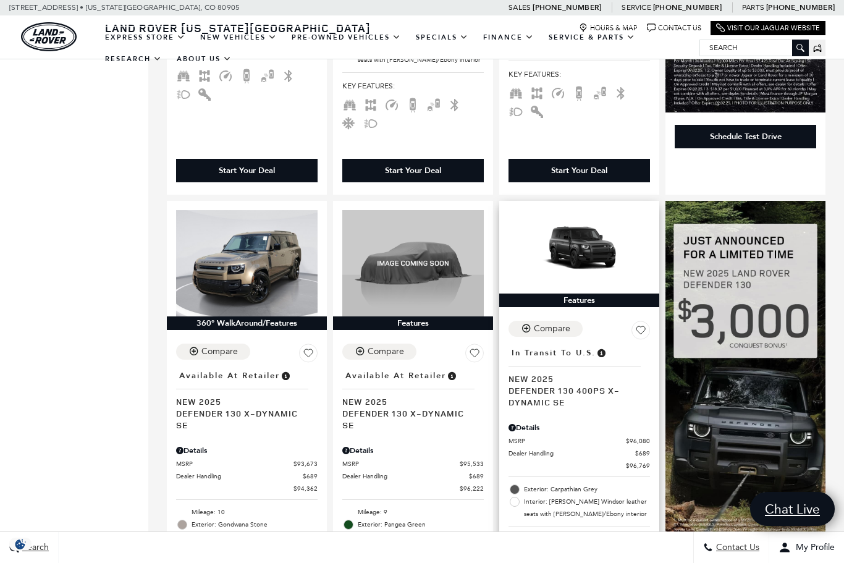
scroll to position [653, 0]
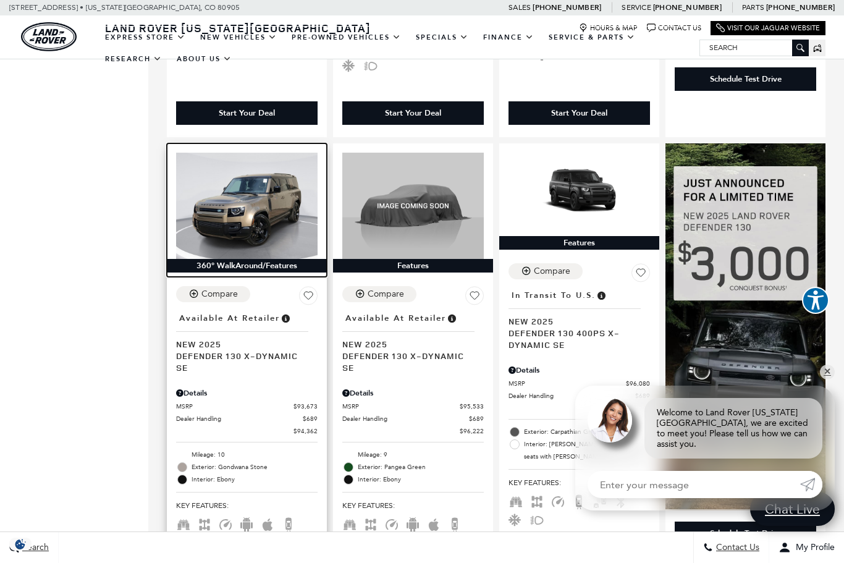
click at [290, 209] on img at bounding box center [246, 206] width 141 height 106
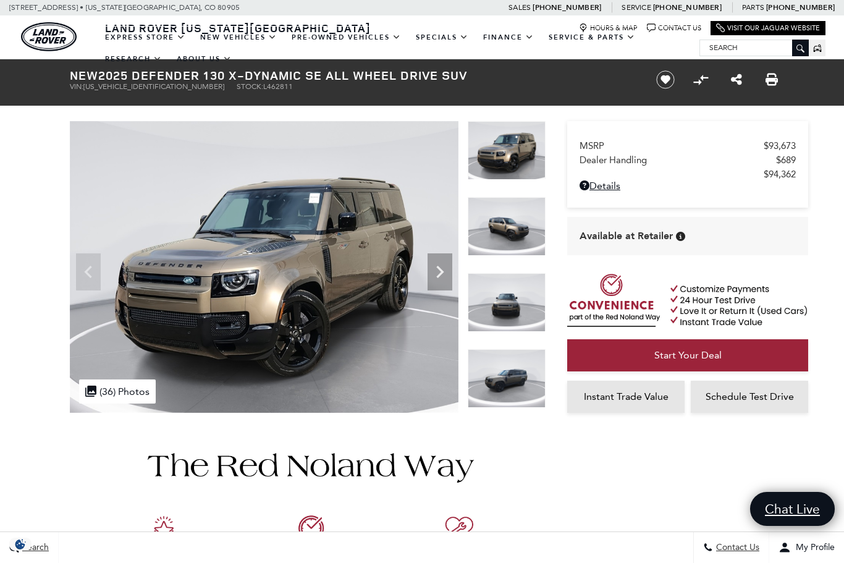
click at [522, 227] on img at bounding box center [507, 226] width 78 height 59
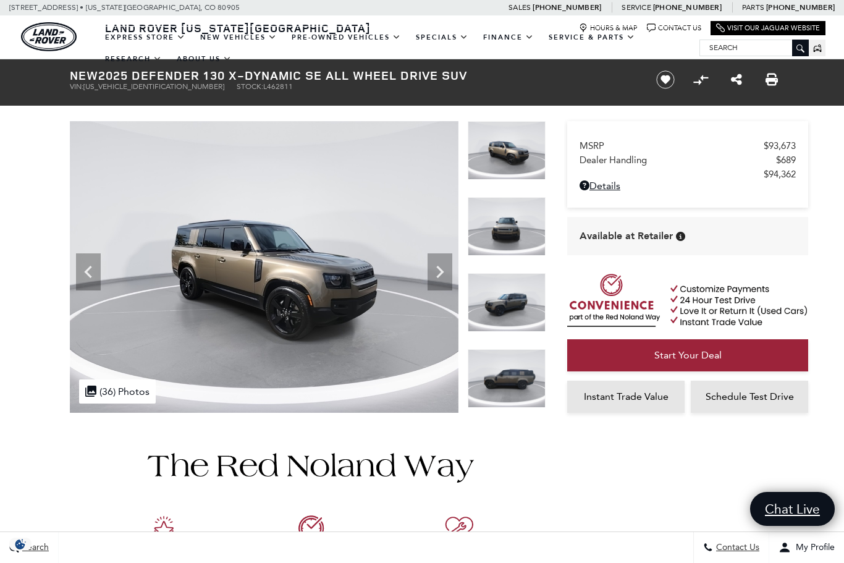
click at [523, 300] on img at bounding box center [507, 302] width 78 height 59
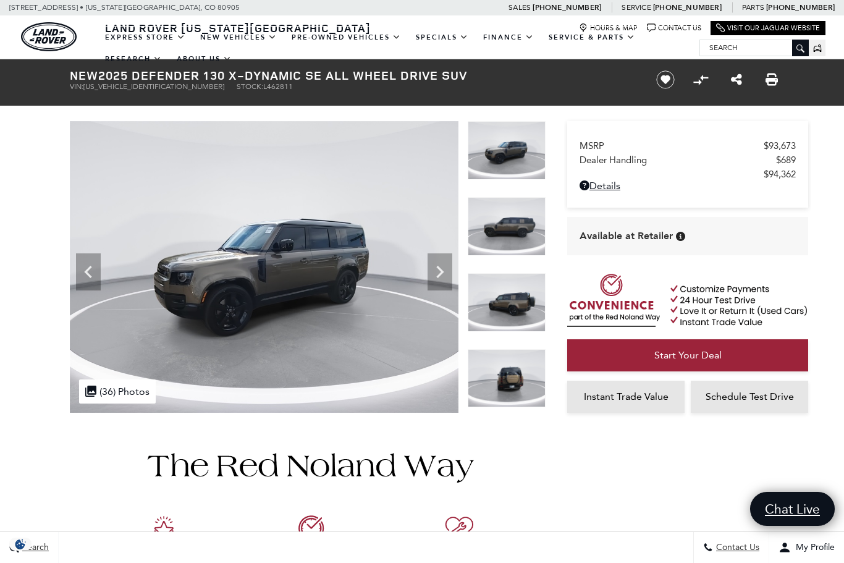
click at [518, 310] on img at bounding box center [507, 302] width 78 height 59
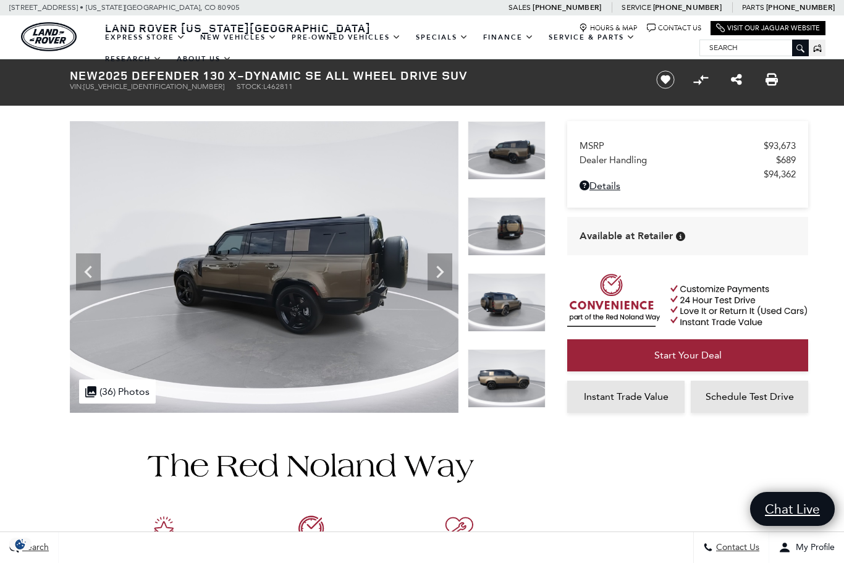
click at [505, 233] on img at bounding box center [507, 226] width 78 height 59
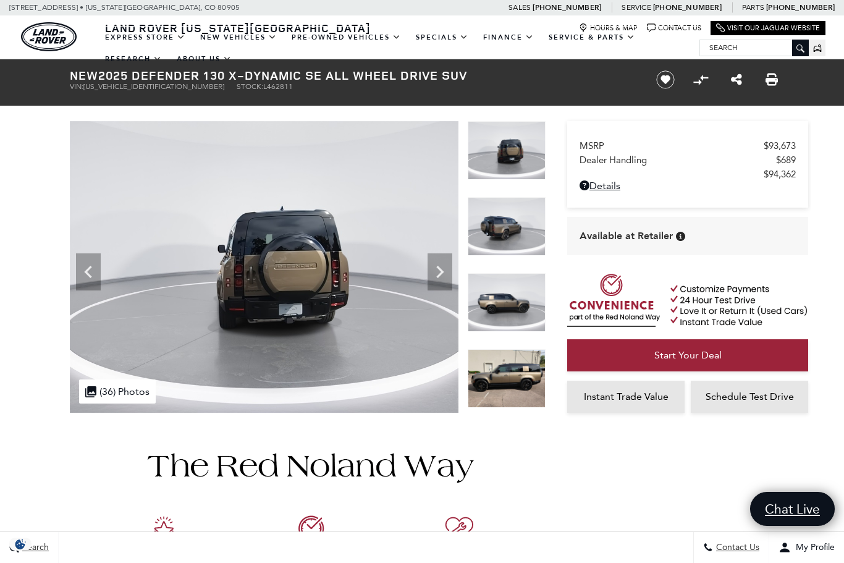
click at [516, 273] on img at bounding box center [507, 302] width 78 height 59
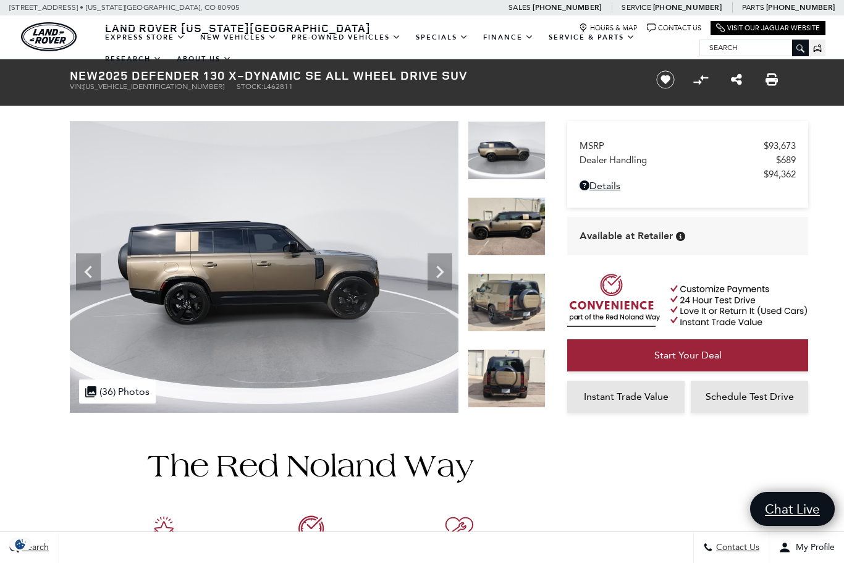
click at [515, 246] on img at bounding box center [507, 226] width 78 height 59
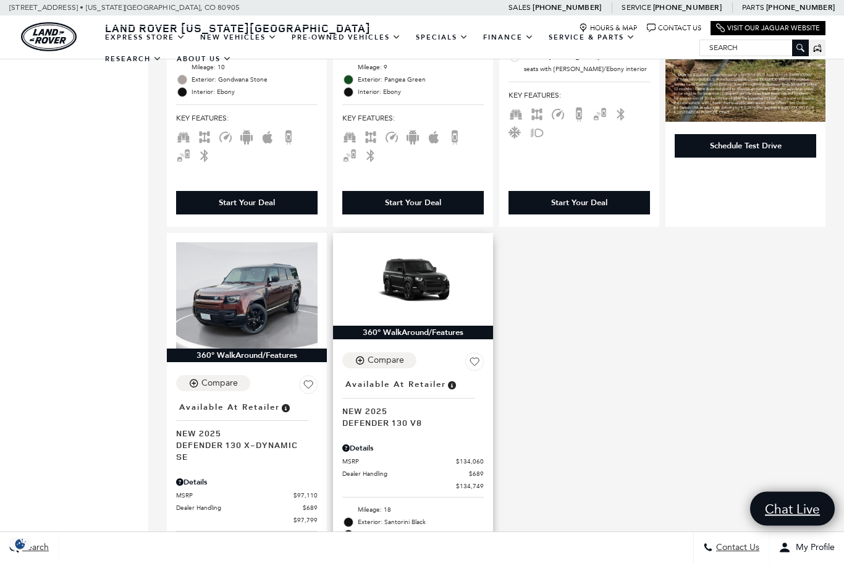
scroll to position [1071, 0]
